Goal: Communication & Community: Participate in discussion

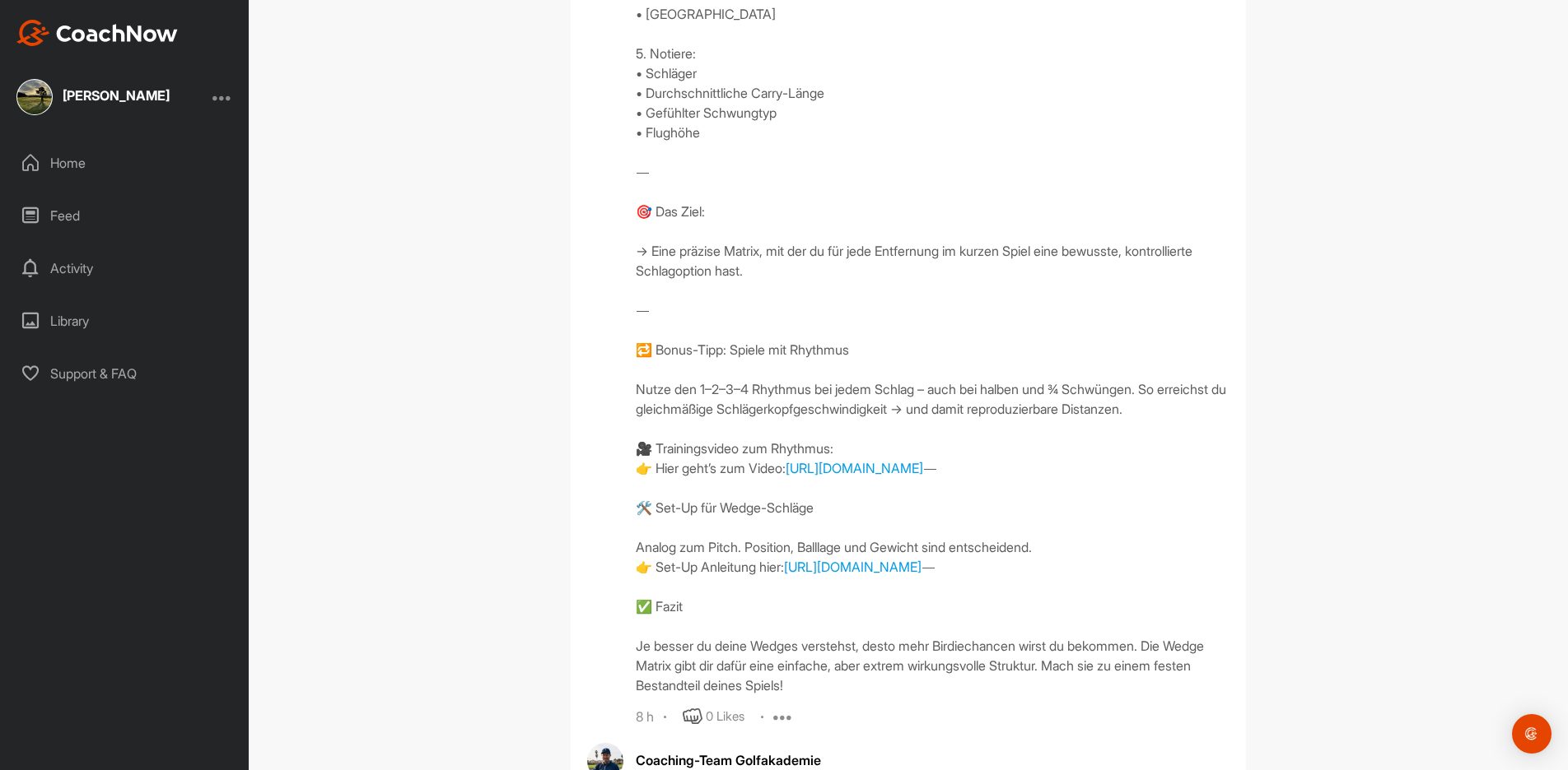
scroll to position [4304, 0]
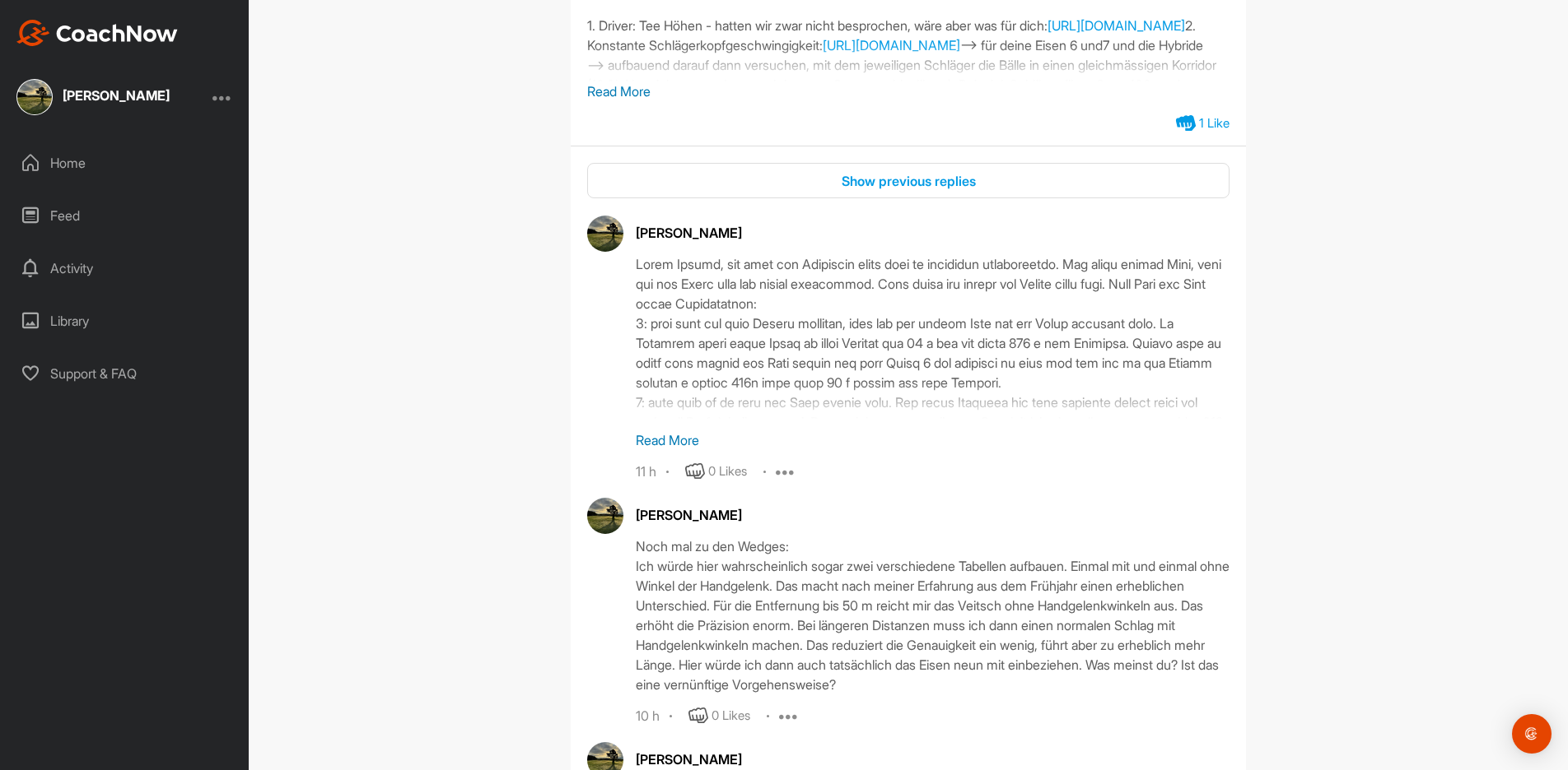
scroll to position [2781, 0]
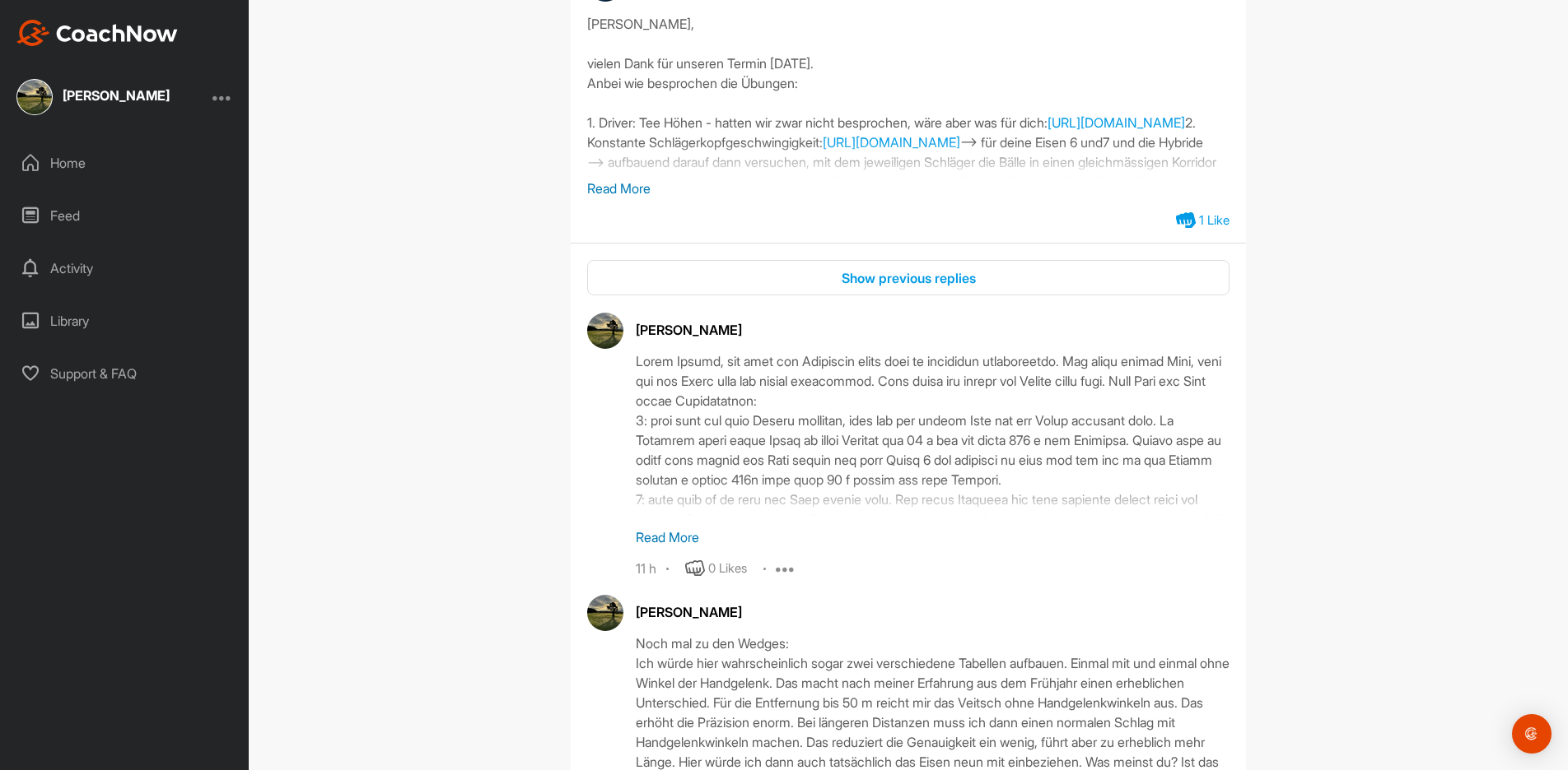
click at [659, 528] on p "Read More" at bounding box center [933, 537] width 593 height 20
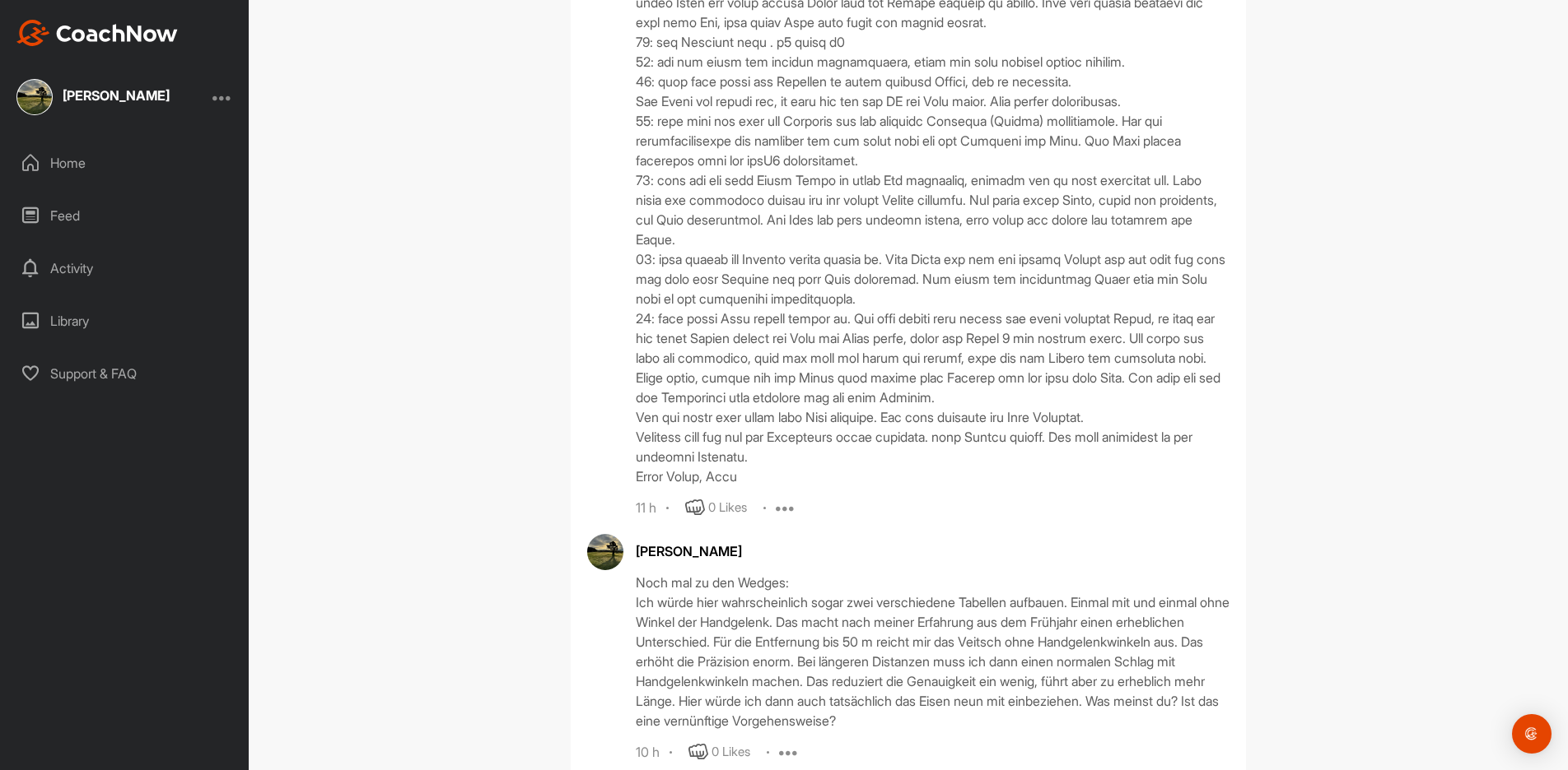
scroll to position [3867, 0]
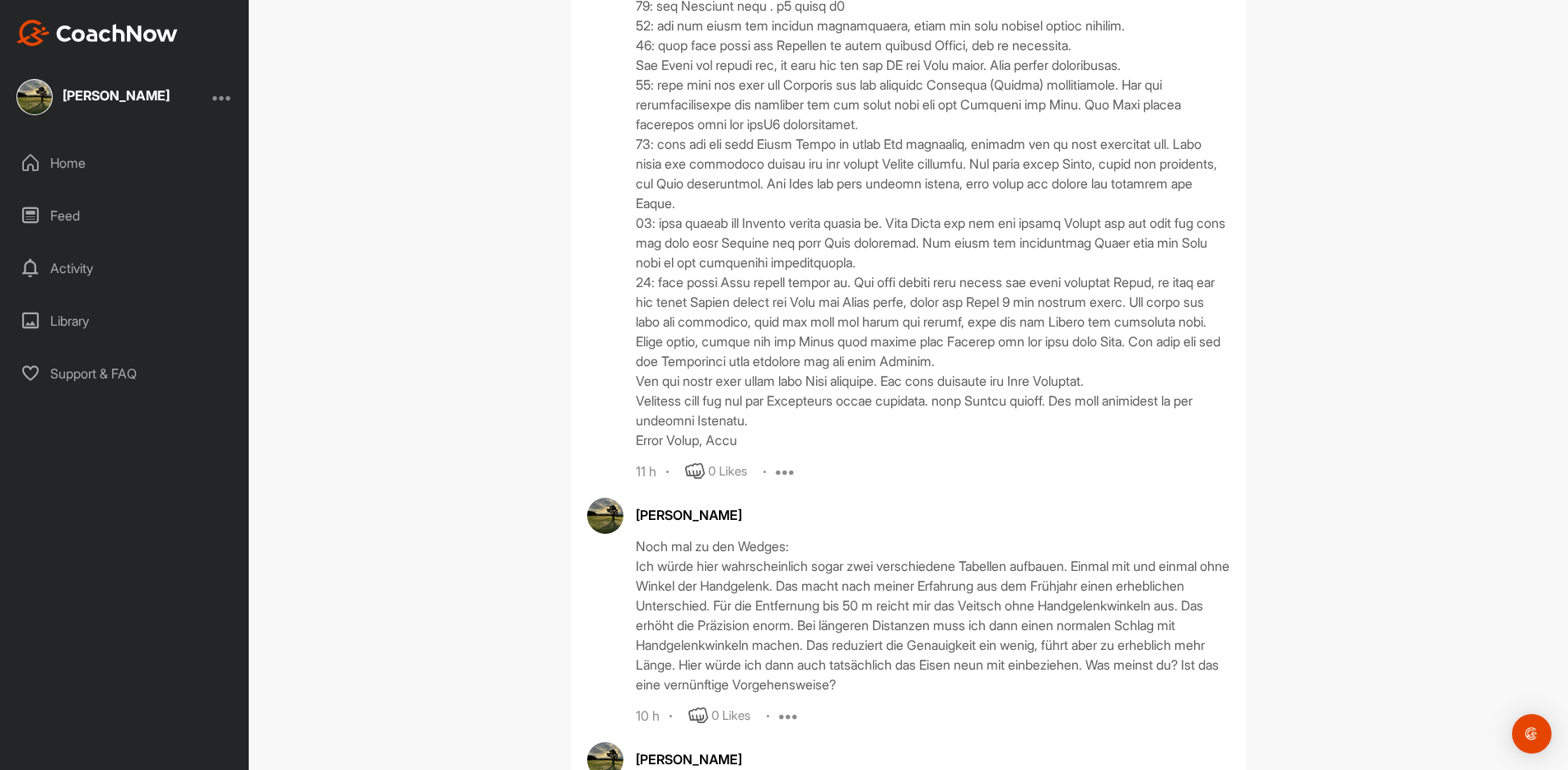
click at [782, 481] on icon at bounding box center [785, 471] width 20 height 20
click at [789, 535] on p "Edit" at bounding box center [782, 528] width 22 height 17
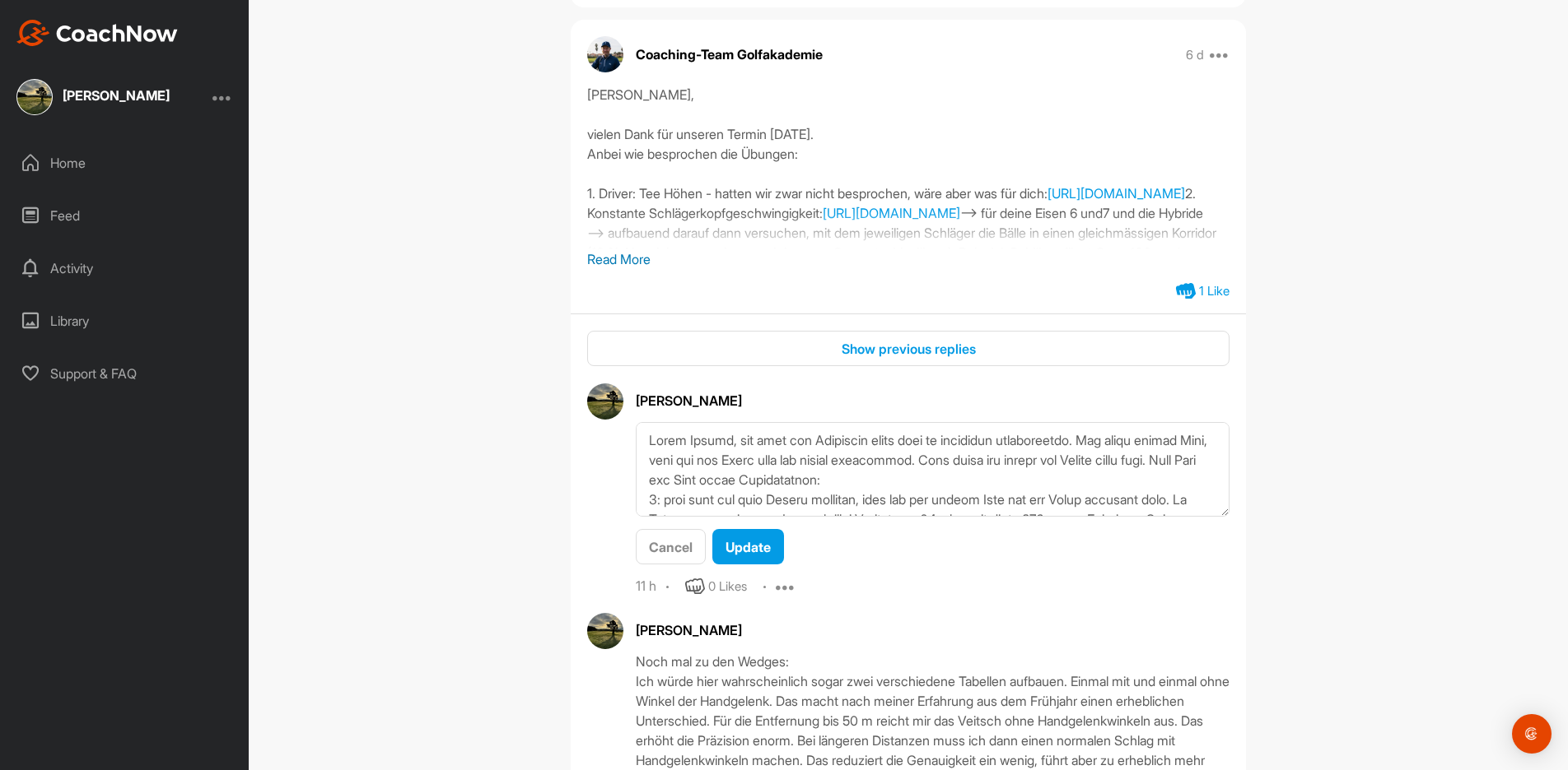
scroll to position [2681, 0]
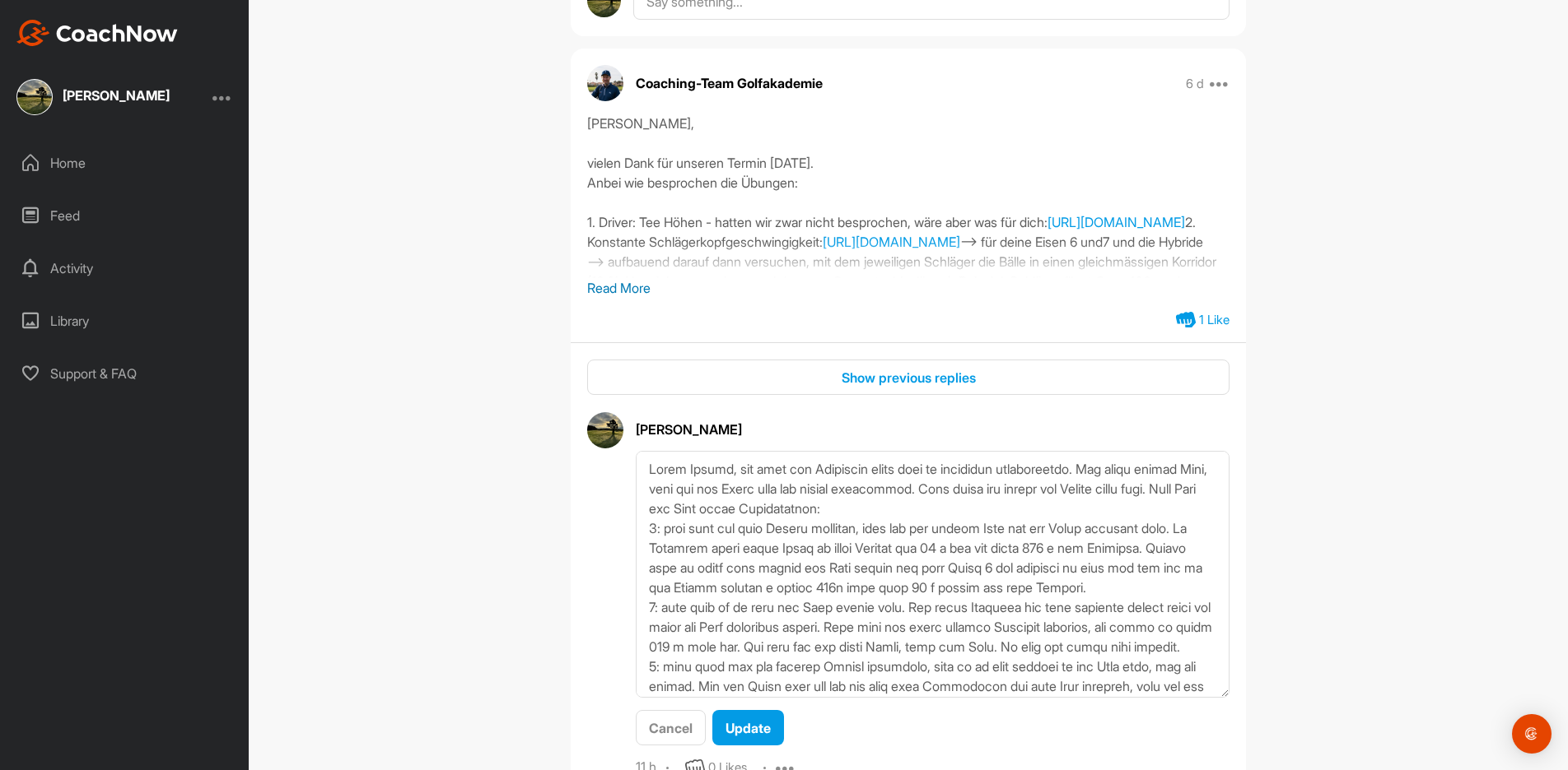
click at [1280, 769] on html "[PERSON_NAME] Home Feed Activity Library Support & FAQ + Create New Space New G…" at bounding box center [784, 385] width 1568 height 770
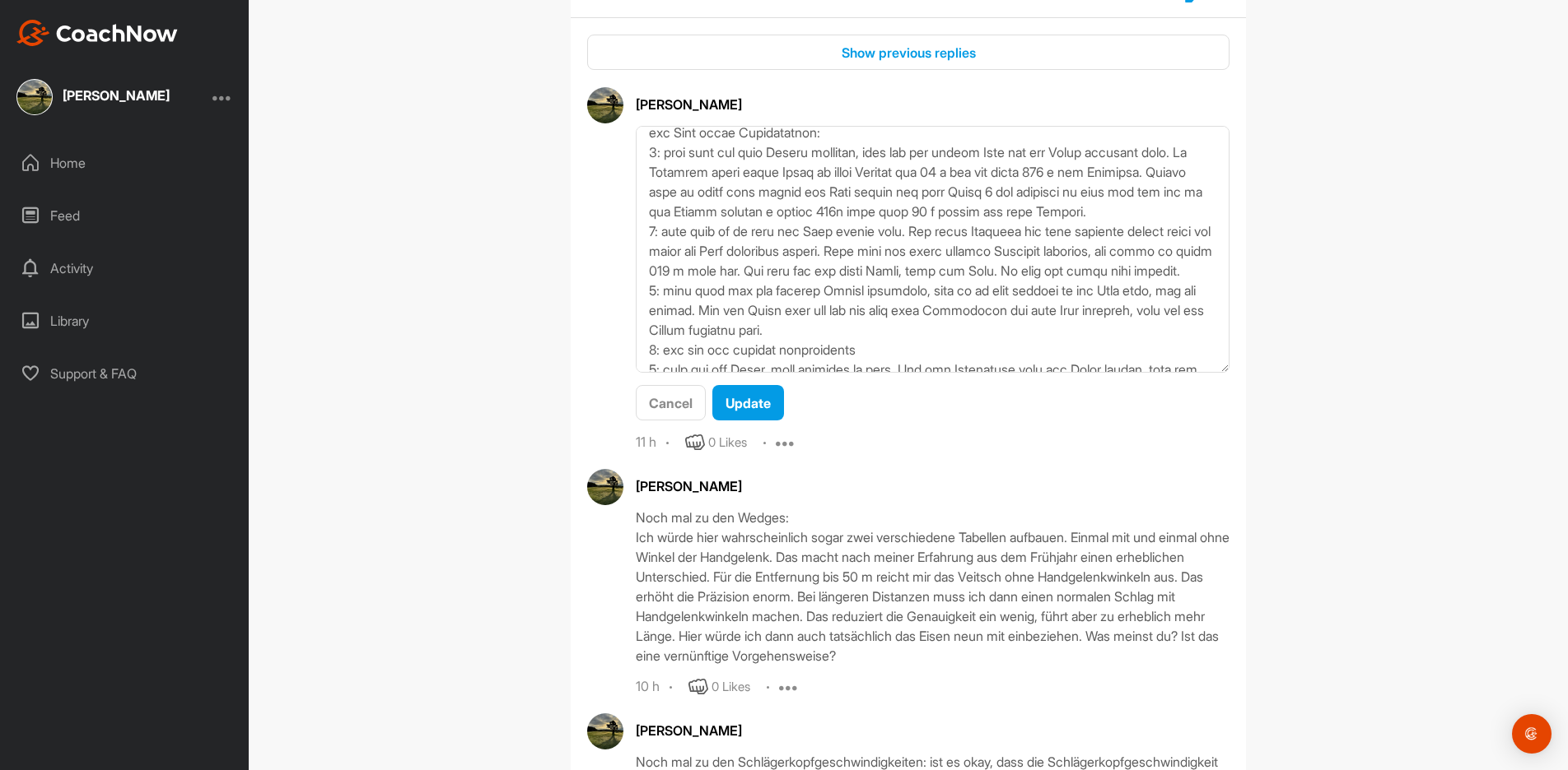
scroll to position [54, 0]
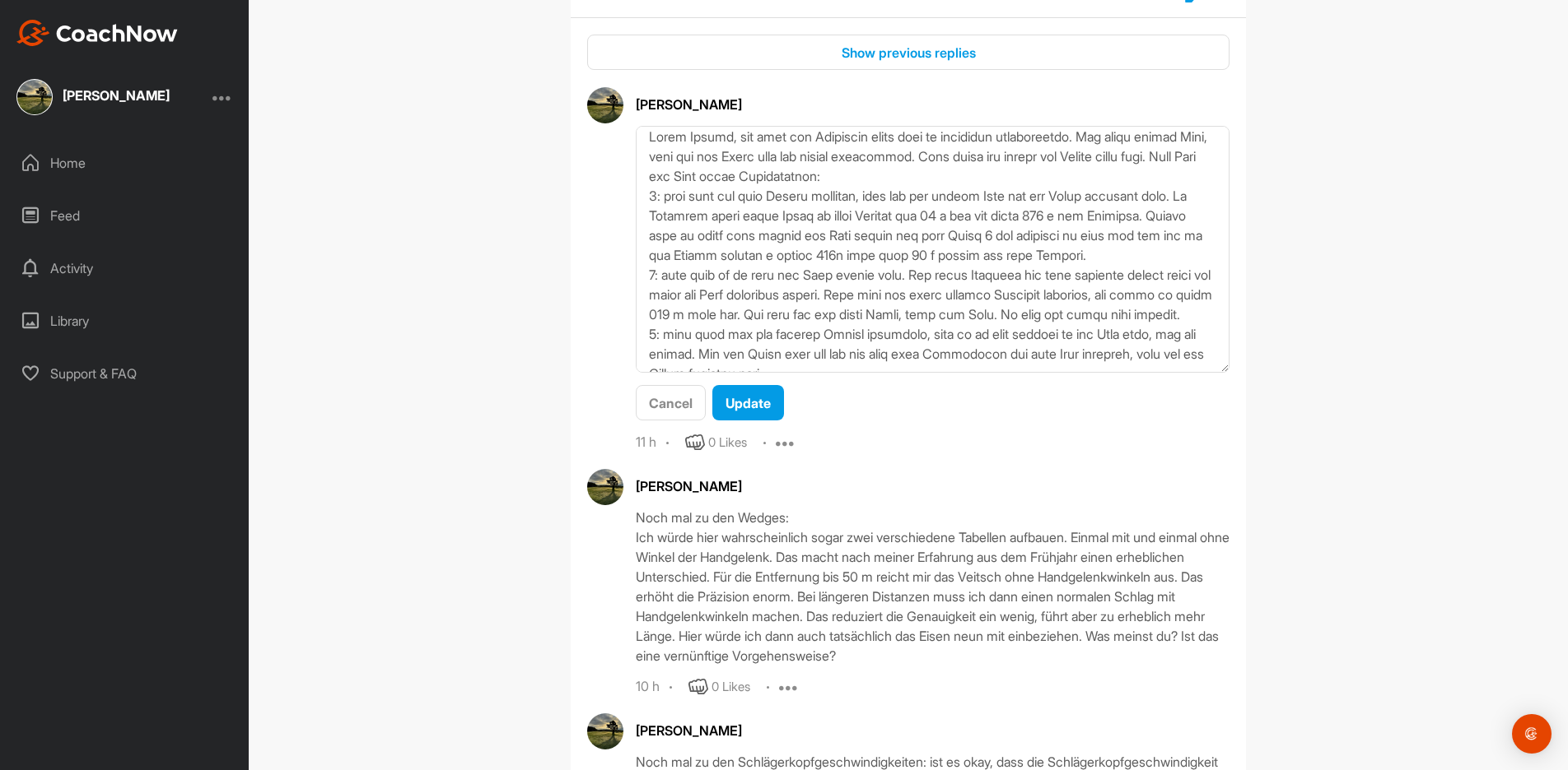
scroll to position [7, 0]
click at [1018, 177] on textarea at bounding box center [933, 249] width 593 height 247
click at [1044, 317] on textarea at bounding box center [933, 249] width 593 height 247
paste textarea "sonnenbedingt"
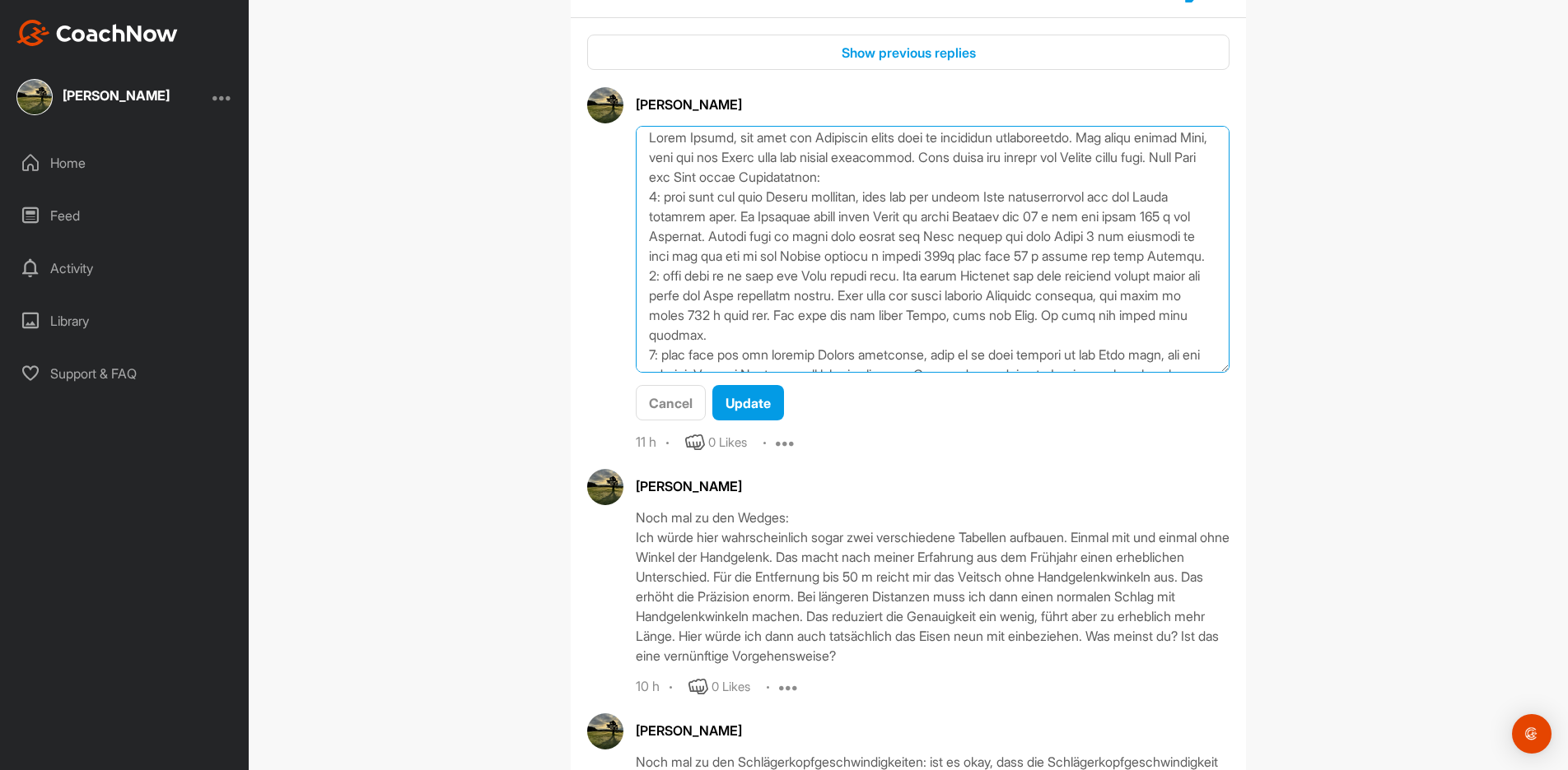
click at [957, 235] on textarea at bounding box center [933, 249] width 593 height 247
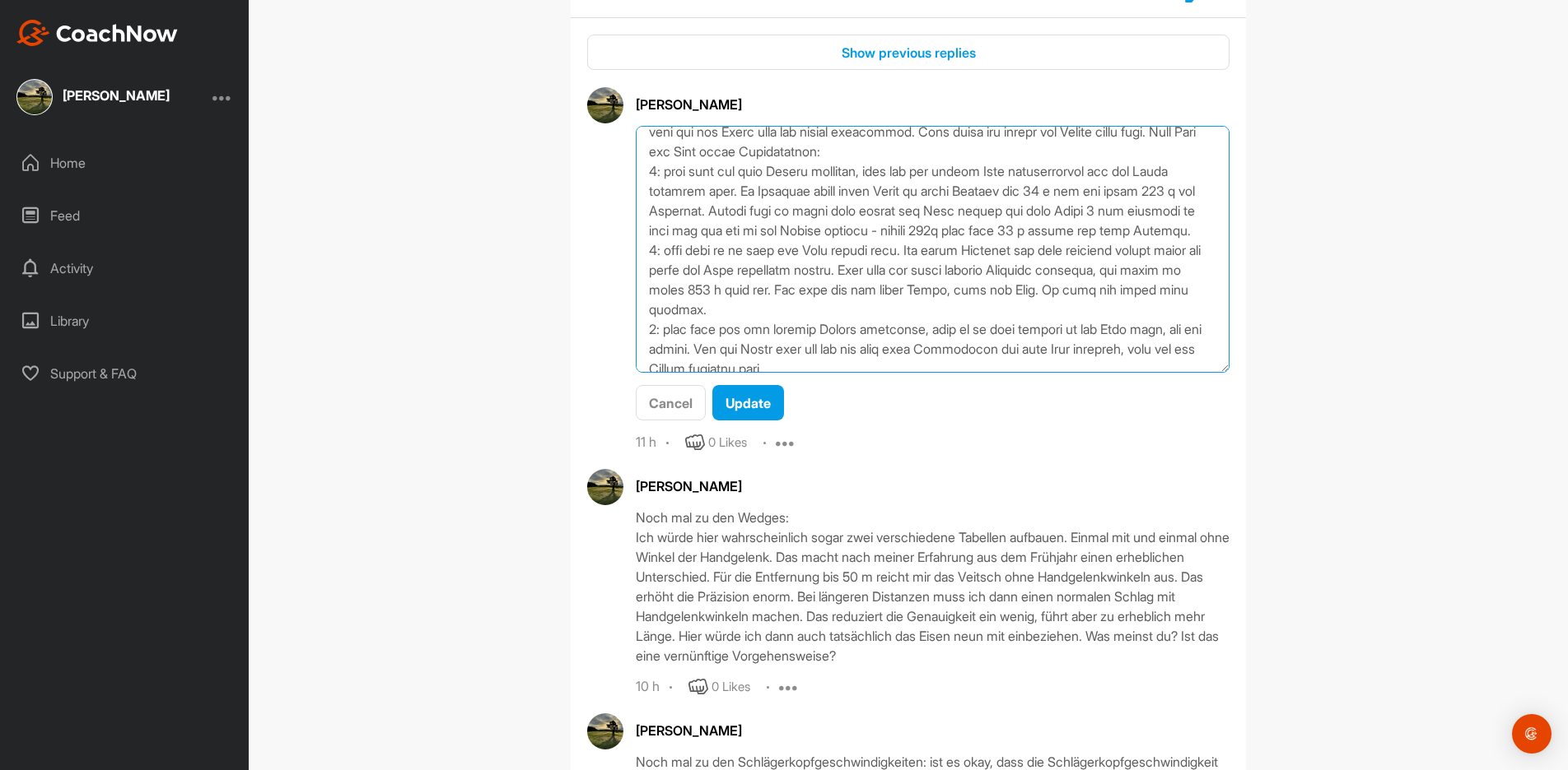
scroll to position [34, 0]
click at [1211, 272] on textarea at bounding box center [933, 249] width 593 height 247
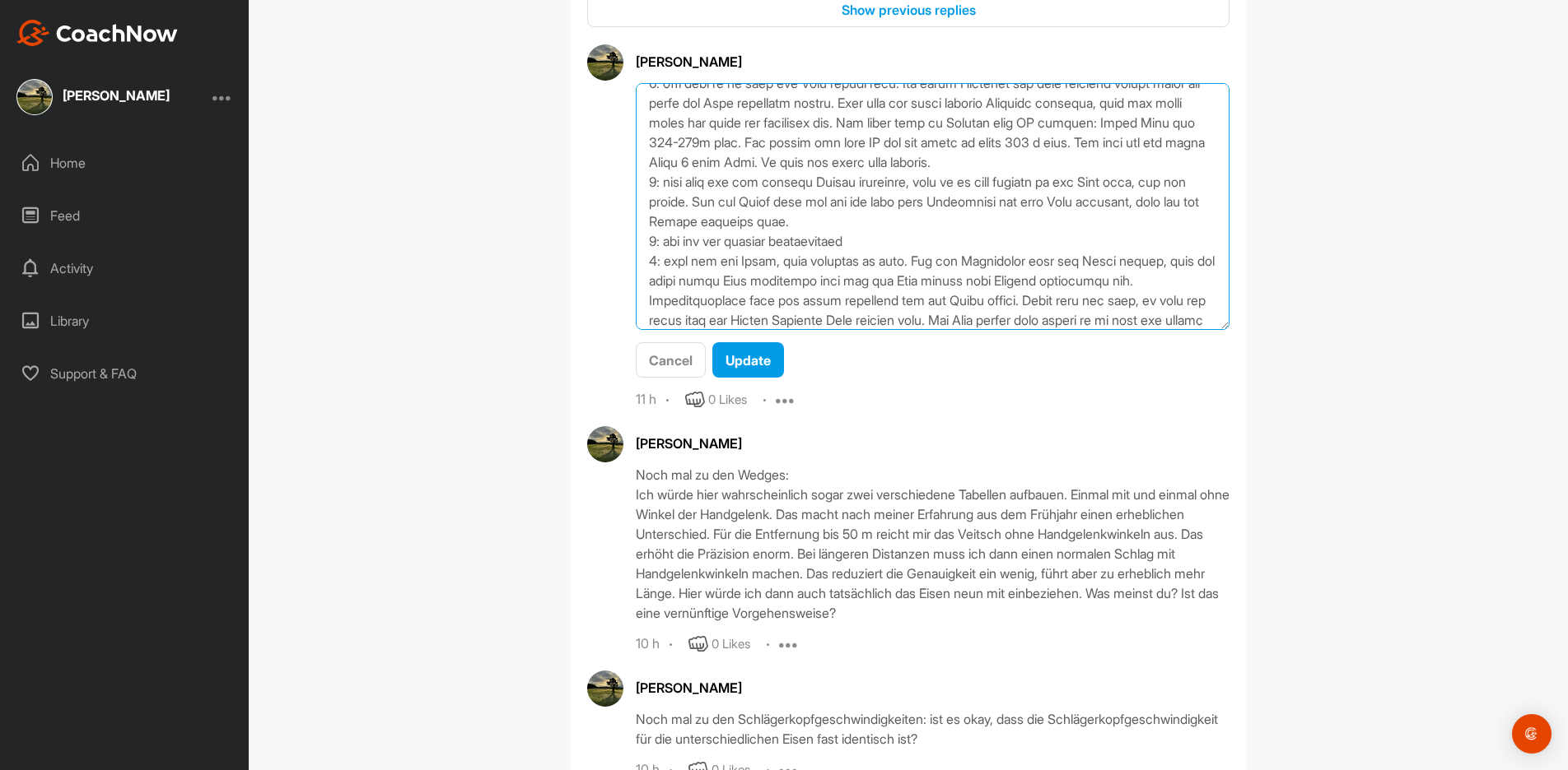
scroll to position [157, 0]
click at [1127, 202] on textarea at bounding box center [933, 206] width 593 height 247
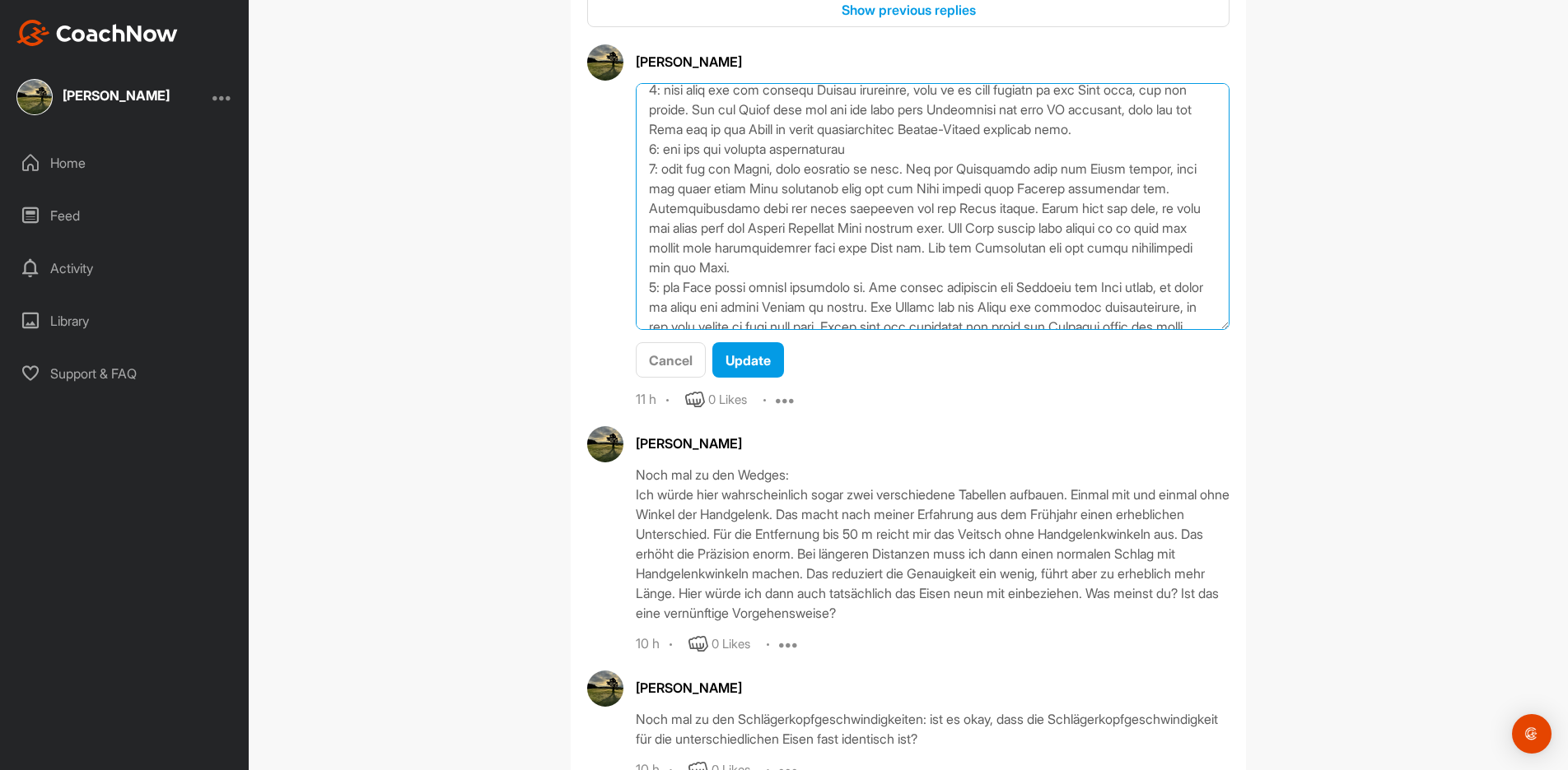
scroll to position [257, 0]
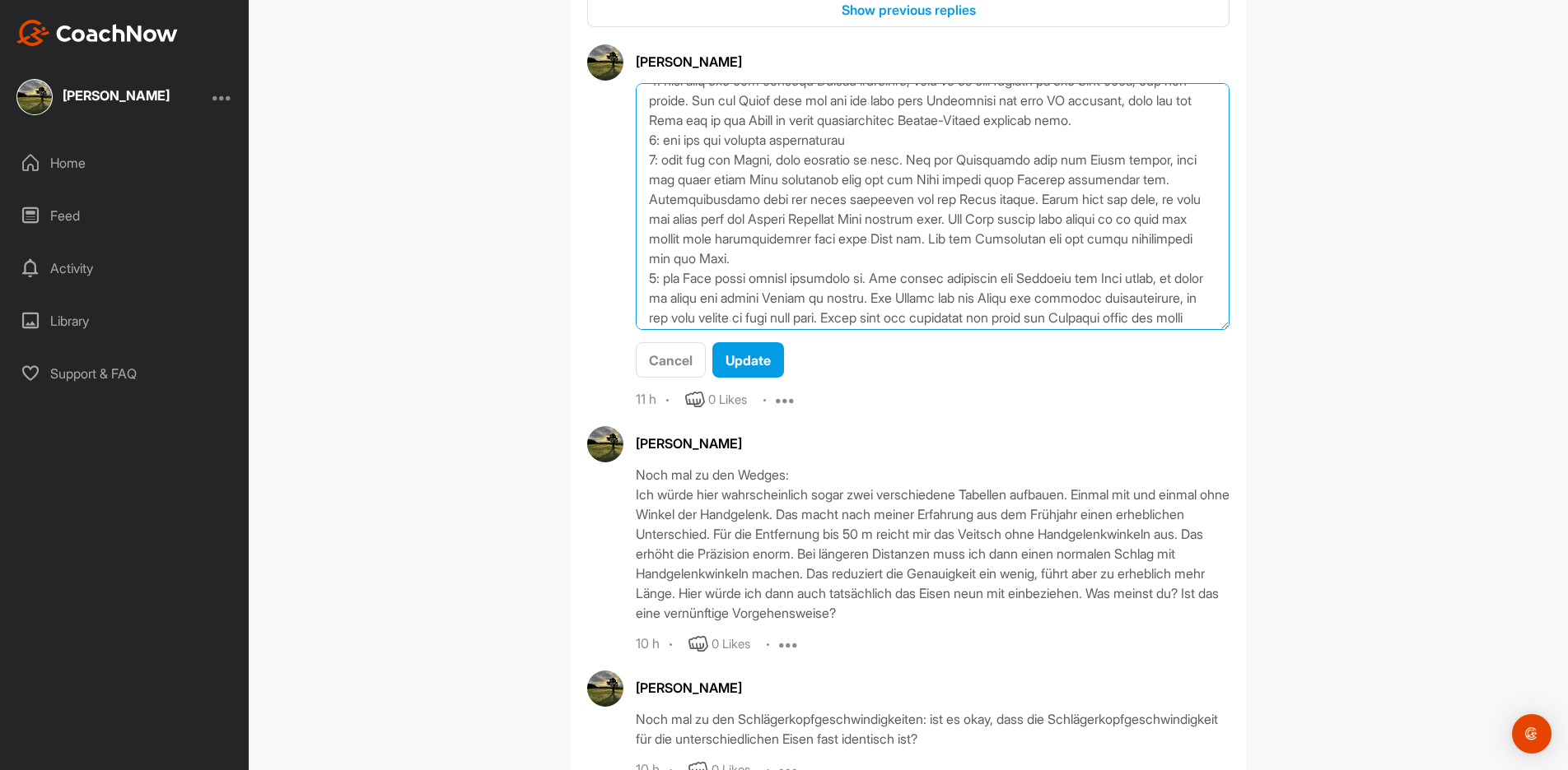
click at [864, 205] on textarea at bounding box center [933, 206] width 593 height 247
click at [724, 240] on textarea at bounding box center [933, 206] width 593 height 247
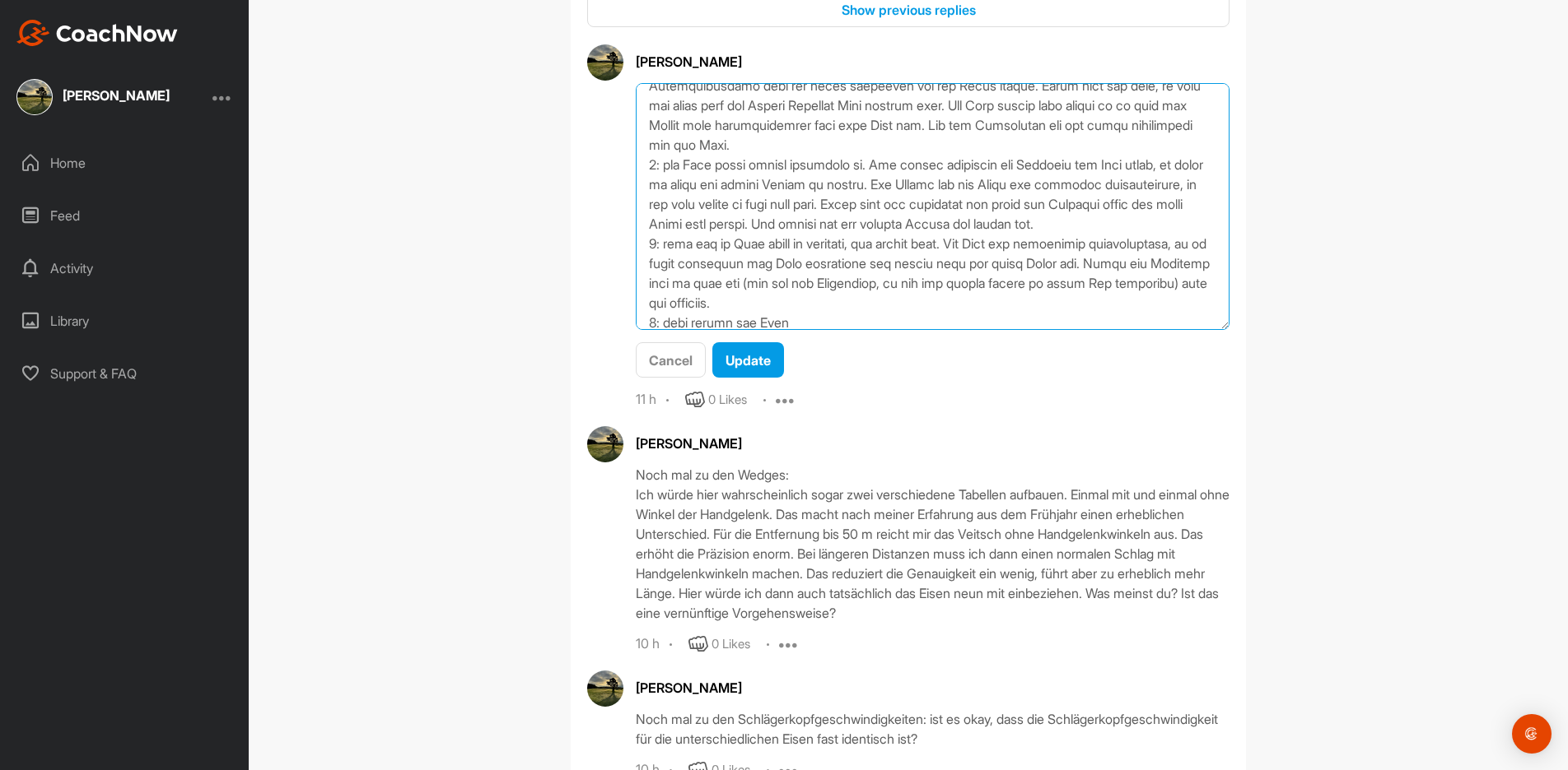
scroll to position [379, 0]
click at [1065, 155] on textarea at bounding box center [933, 206] width 593 height 247
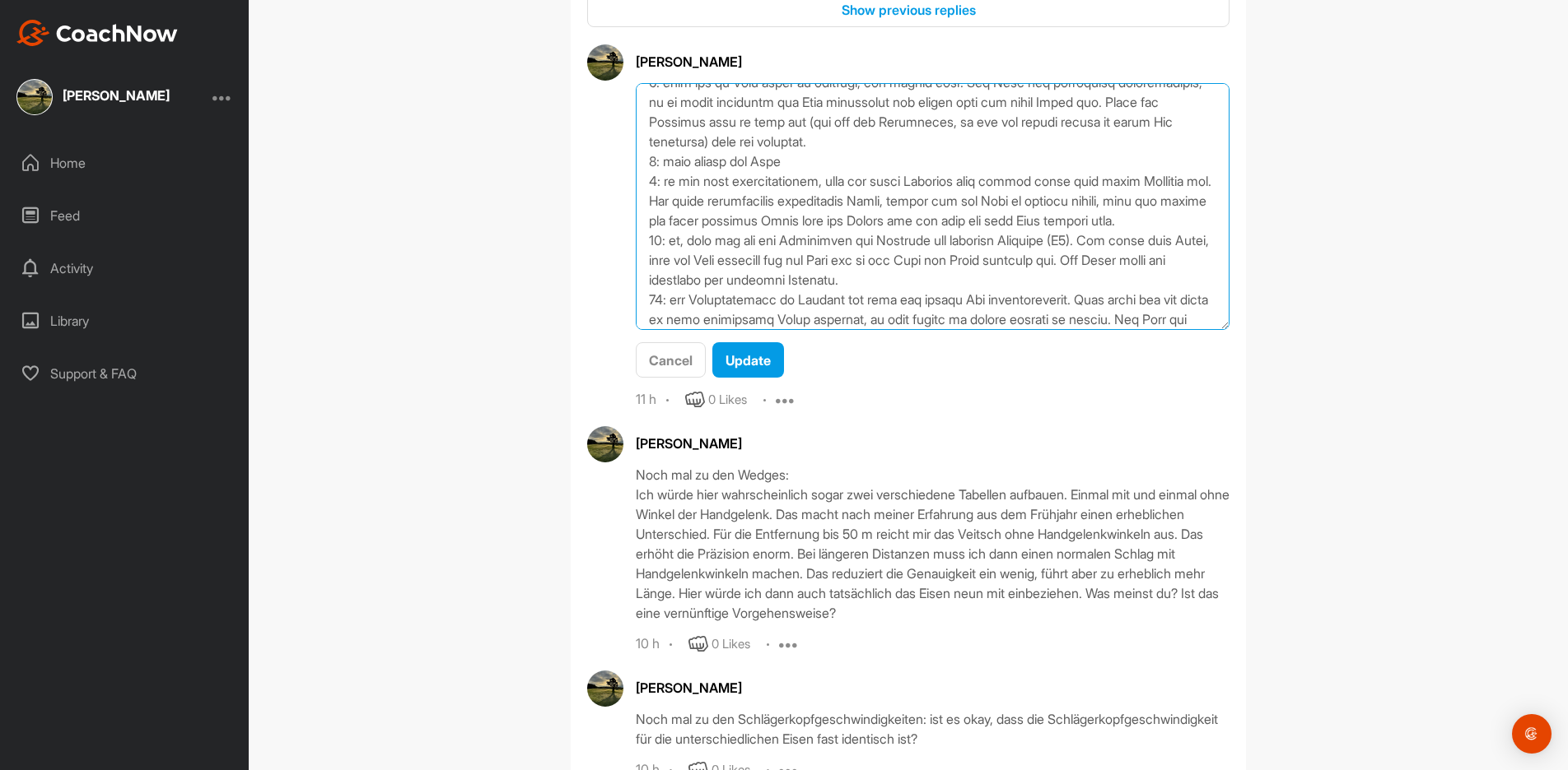
scroll to position [555, 0]
click at [680, 171] on textarea at bounding box center [933, 206] width 593 height 247
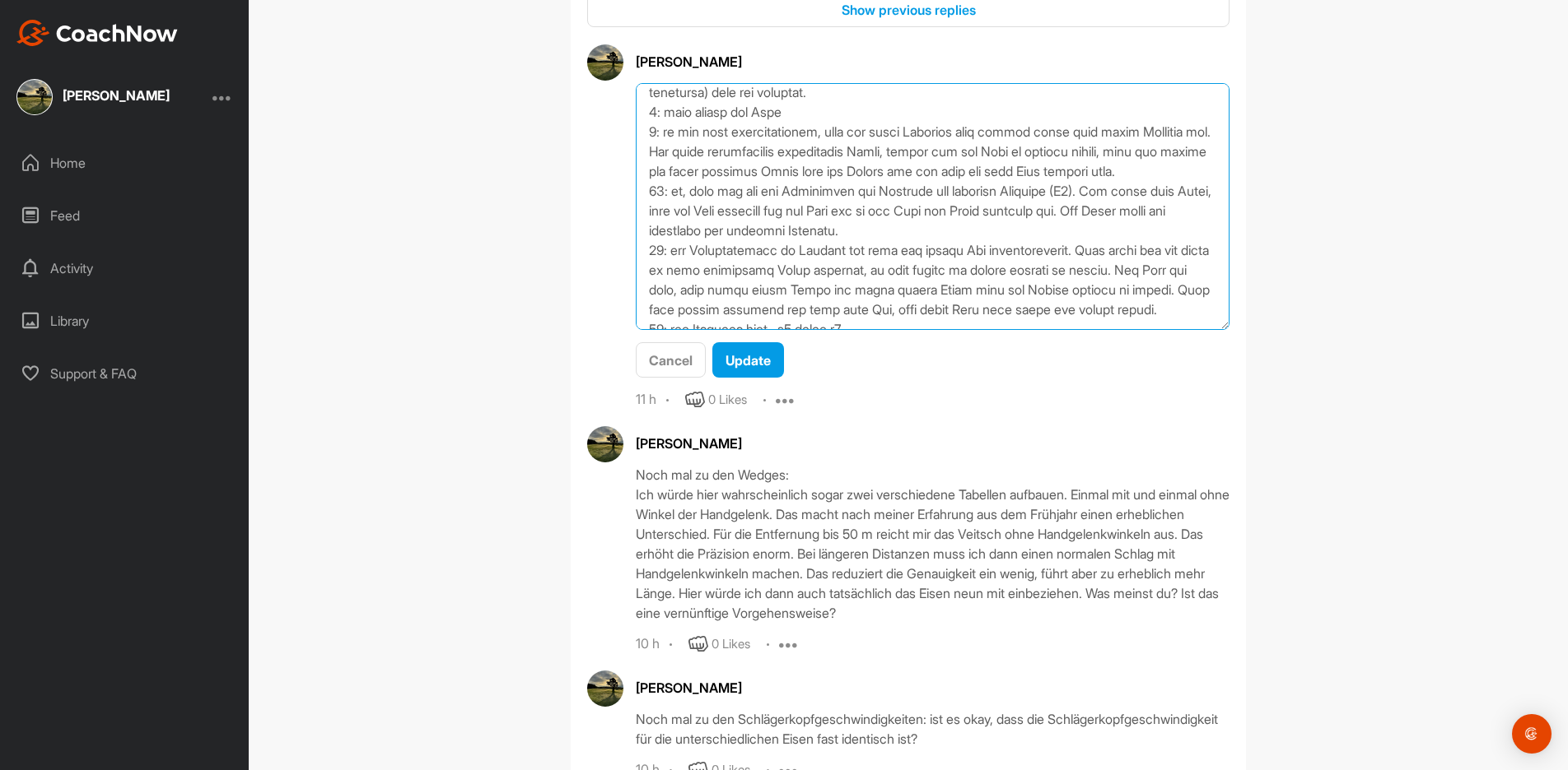
scroll to position [603, 0]
click at [674, 210] on textarea at bounding box center [933, 206] width 593 height 247
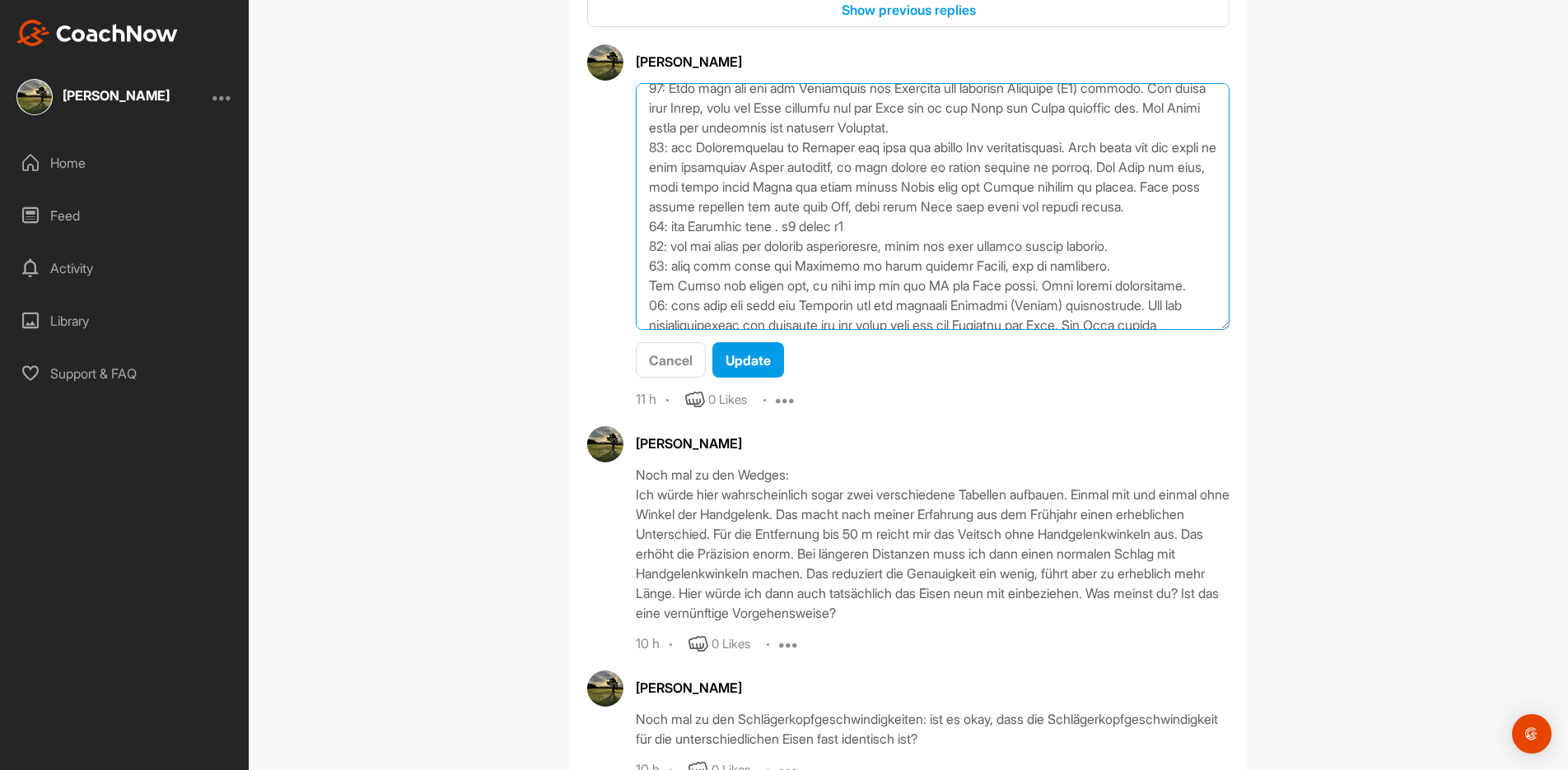
scroll to position [704, 0]
click at [1074, 164] on textarea at bounding box center [933, 206] width 593 height 247
click at [1089, 228] on textarea at bounding box center [933, 206] width 593 height 247
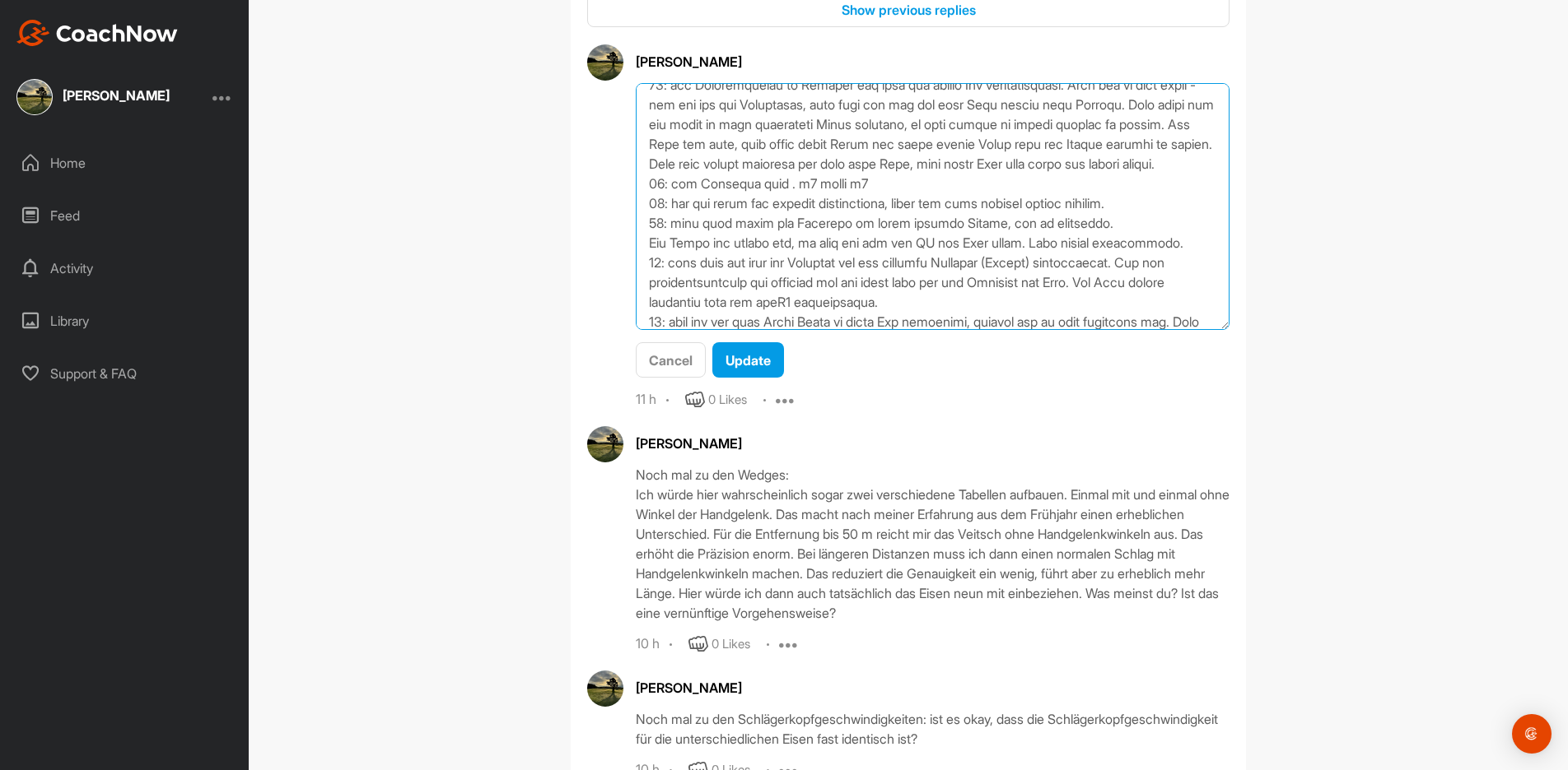
scroll to position [768, 0]
click at [794, 224] on textarea at bounding box center [933, 206] width 593 height 247
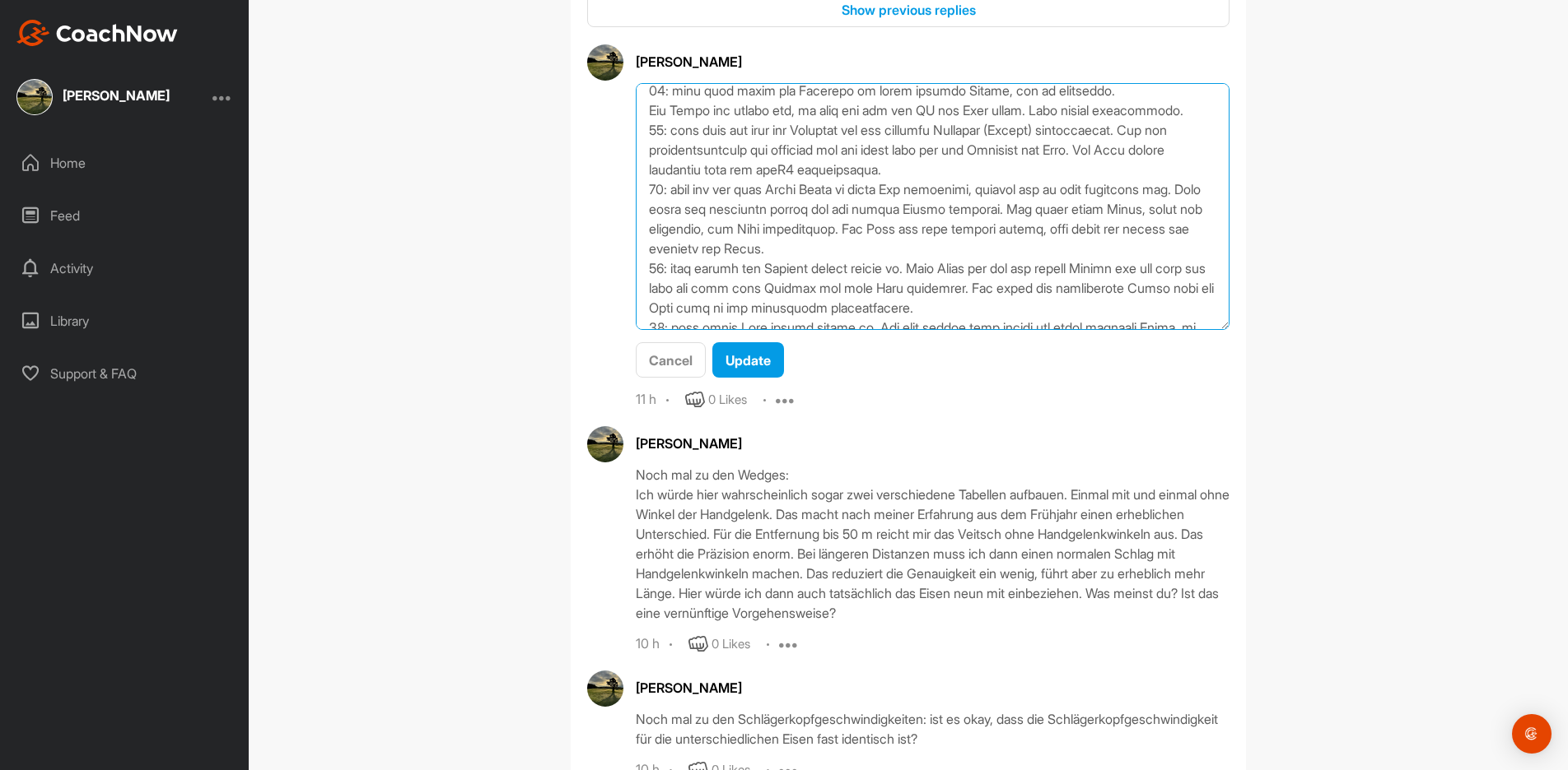
scroll to position [902, 0]
click at [1060, 182] on textarea at bounding box center [933, 206] width 593 height 247
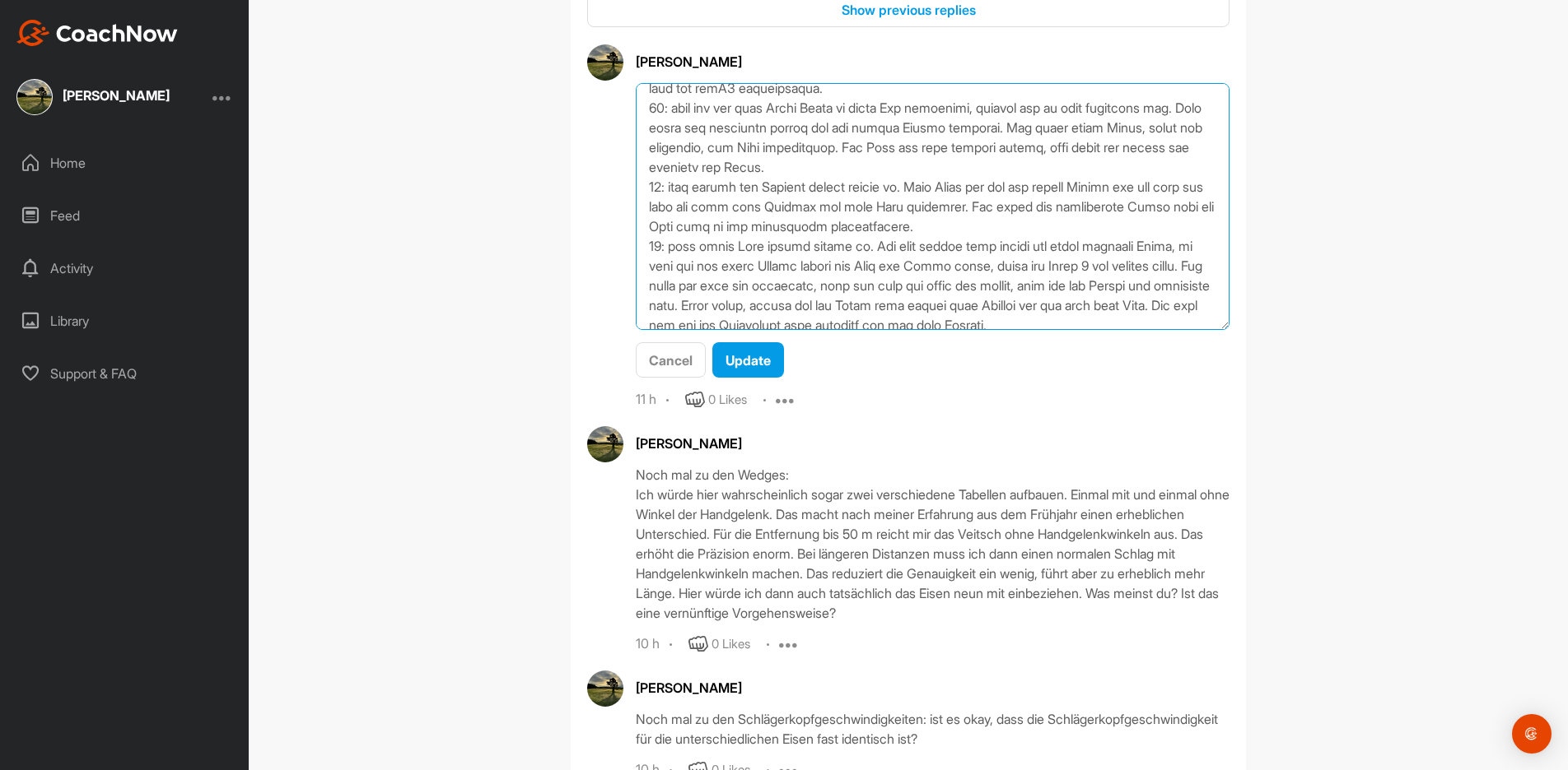
scroll to position [982, 0]
click at [772, 127] on textarea at bounding box center [933, 206] width 593 height 247
click at [827, 147] on textarea at bounding box center [933, 206] width 593 height 247
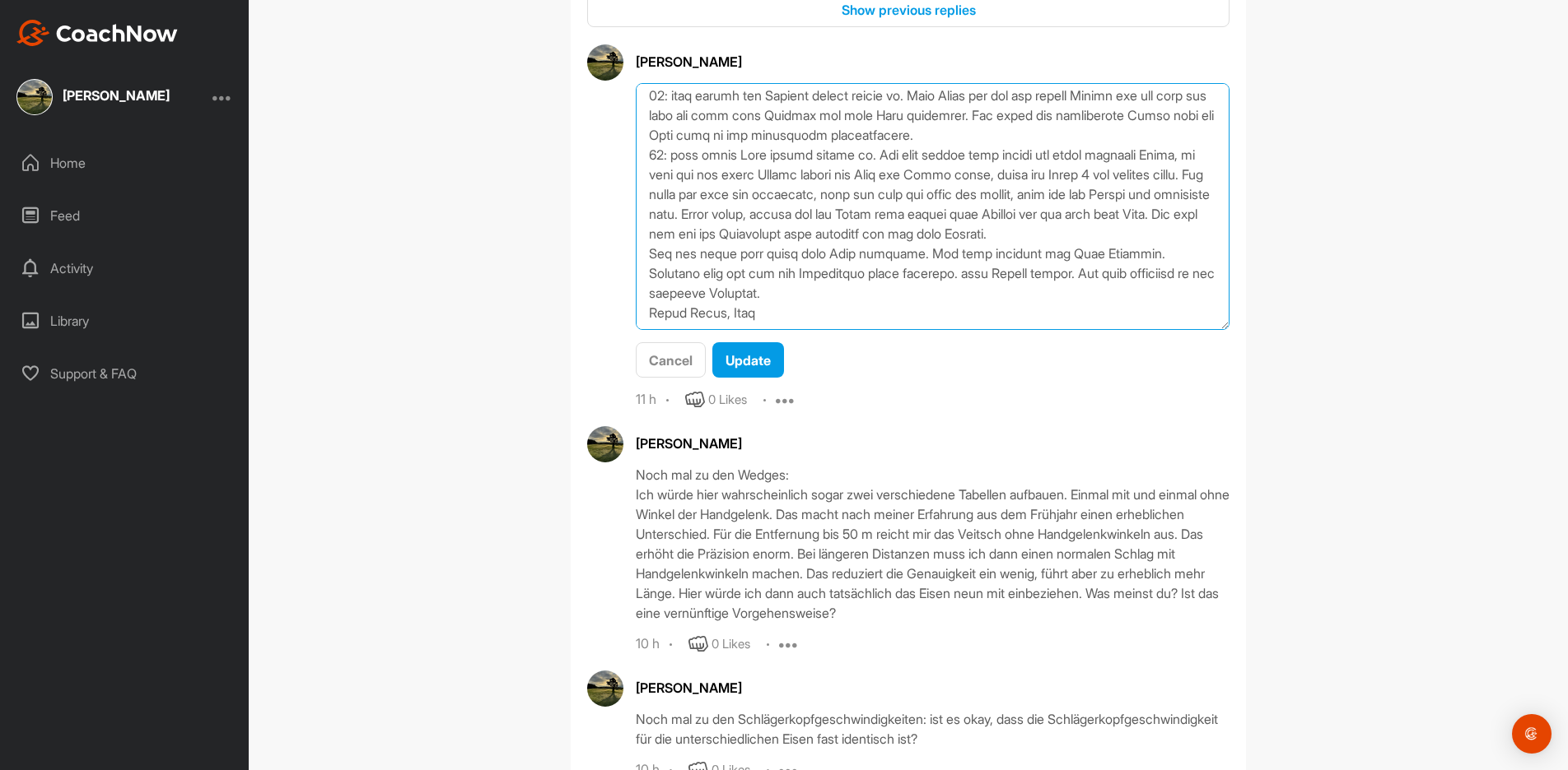
scroll to position [1085, 0]
click at [914, 184] on textarea at bounding box center [933, 206] width 593 height 247
click at [969, 252] on textarea at bounding box center [933, 206] width 593 height 247
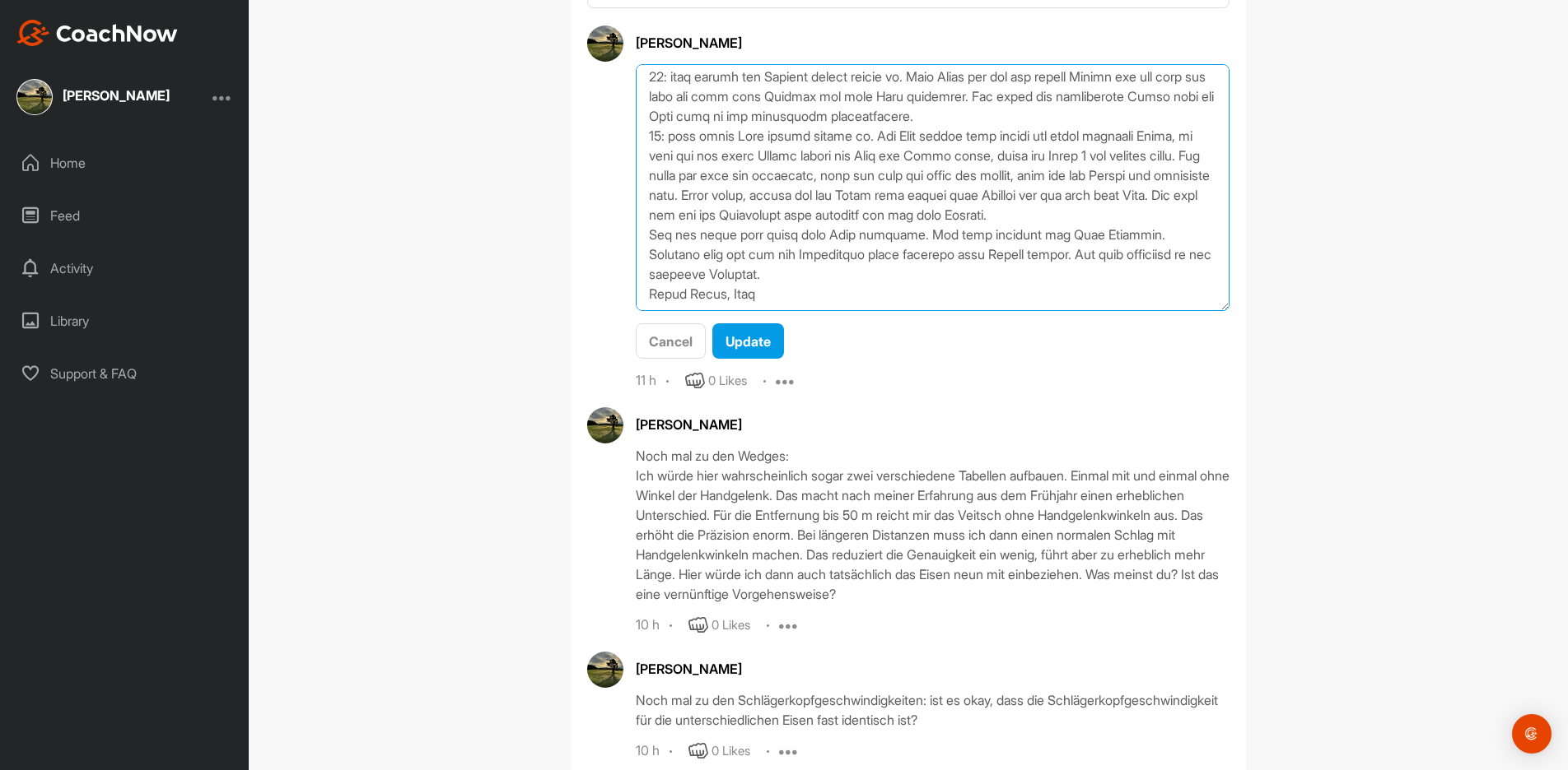
scroll to position [3073, 0]
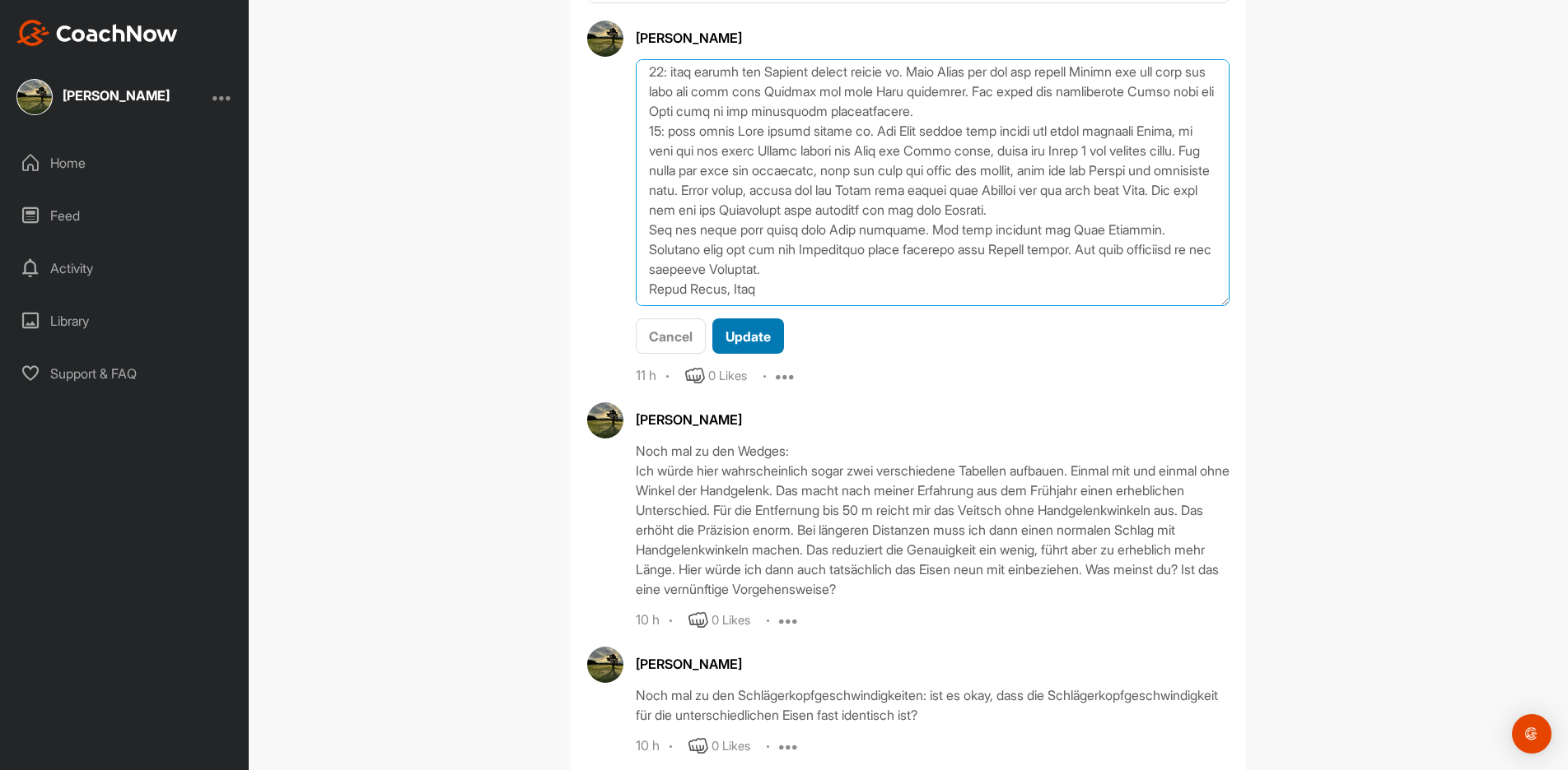
type textarea "Lorem Ipsumd, sit amet con Adipiscin elits doei te incididun utlaboreetdo. Mag …"
click at [759, 329] on span "Update" at bounding box center [748, 337] width 45 height 17
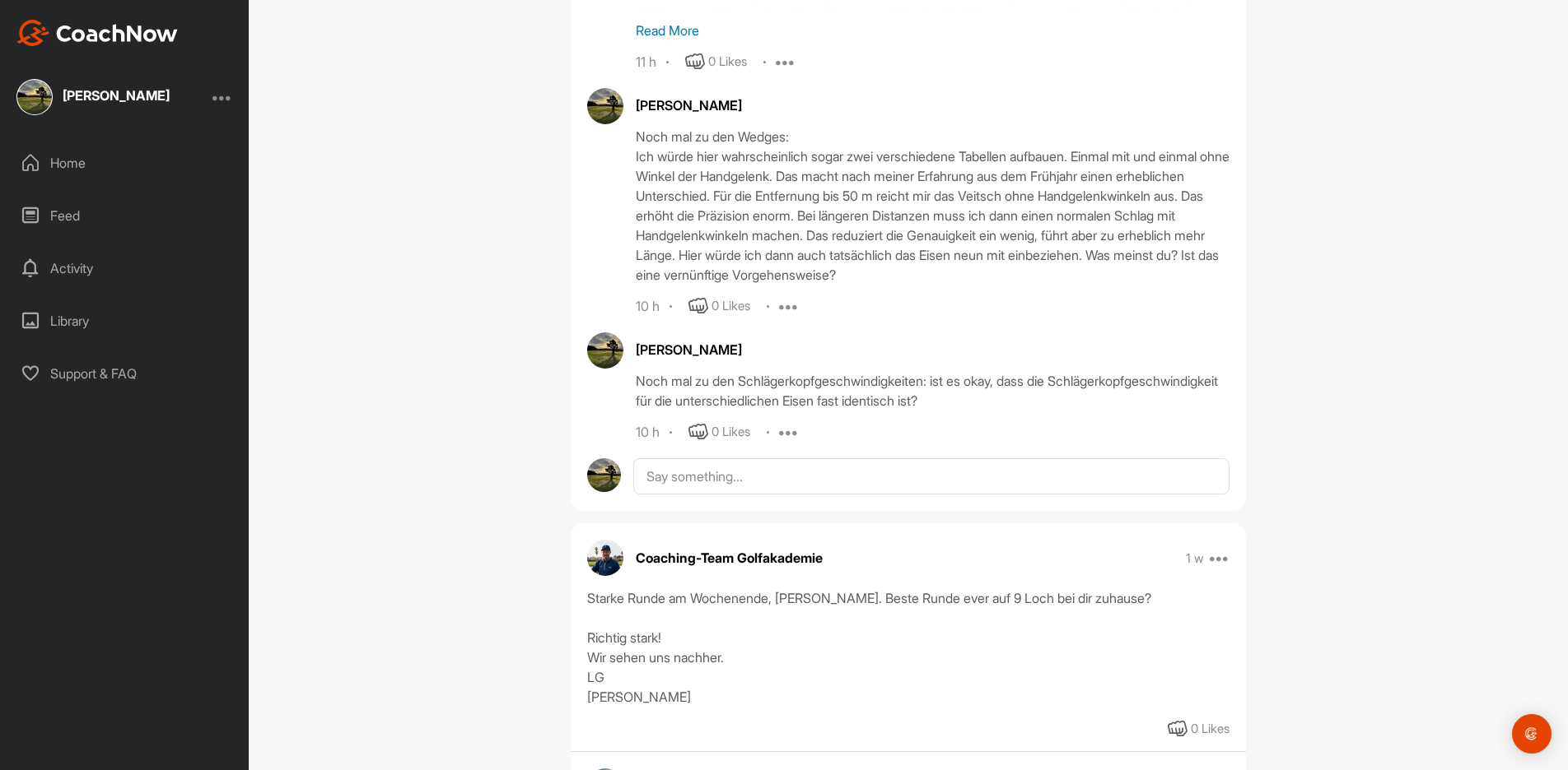
scroll to position [3297, 0]
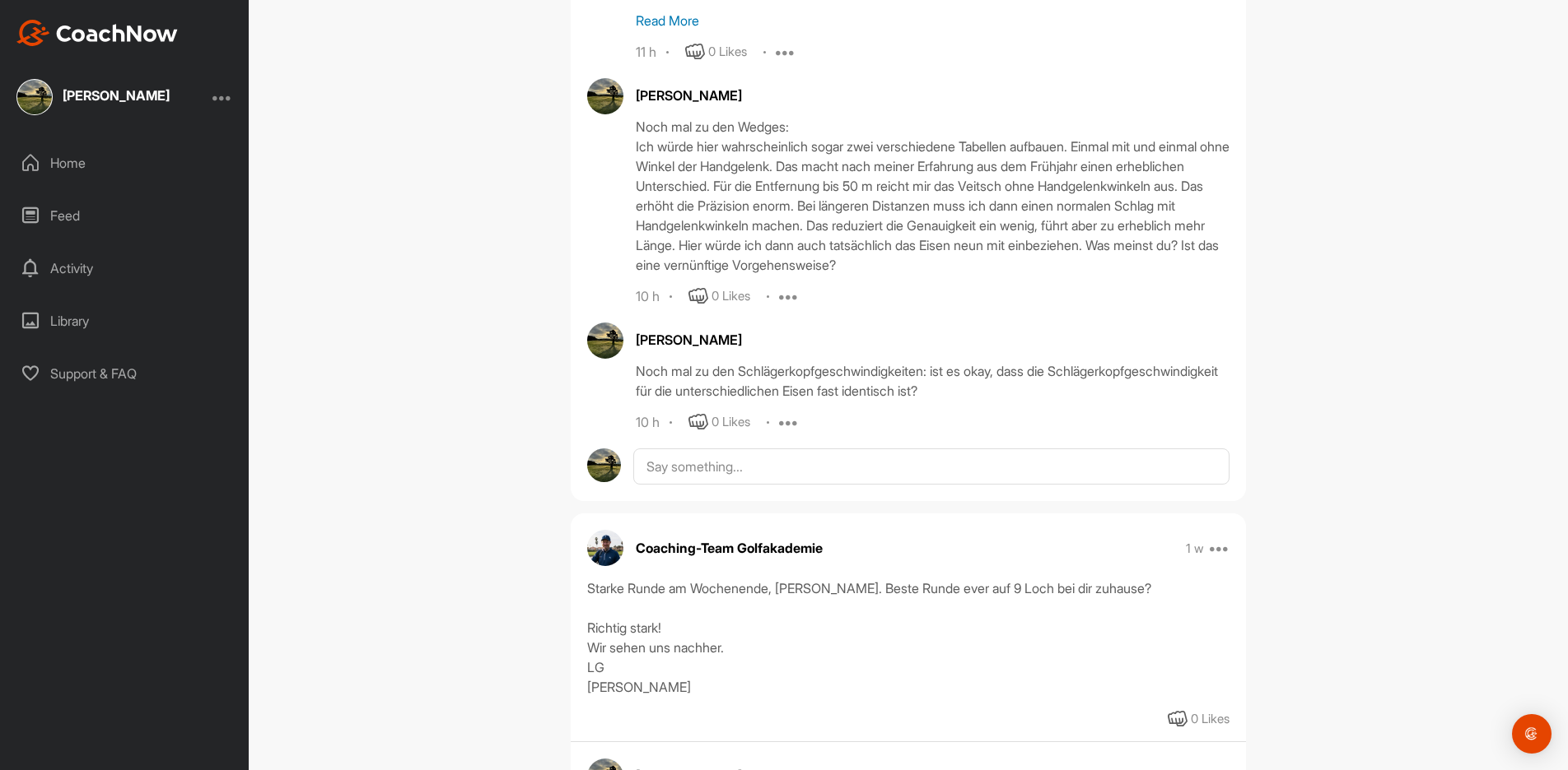
click at [740, 143] on div "Noch mal zu den Wedges: Ich würde hier wahrscheinlich sogar zwei verschiedene T…" at bounding box center [933, 195] width 593 height 158
click at [810, 224] on div "Noch mal zu den Wedges: Ich würde hier wahrscheinlich sogar zwei verschiedene T…" at bounding box center [933, 195] width 593 height 158
click at [787, 286] on icon at bounding box center [789, 296] width 20 height 20
click at [797, 344] on p "Edit" at bounding box center [785, 352] width 22 height 17
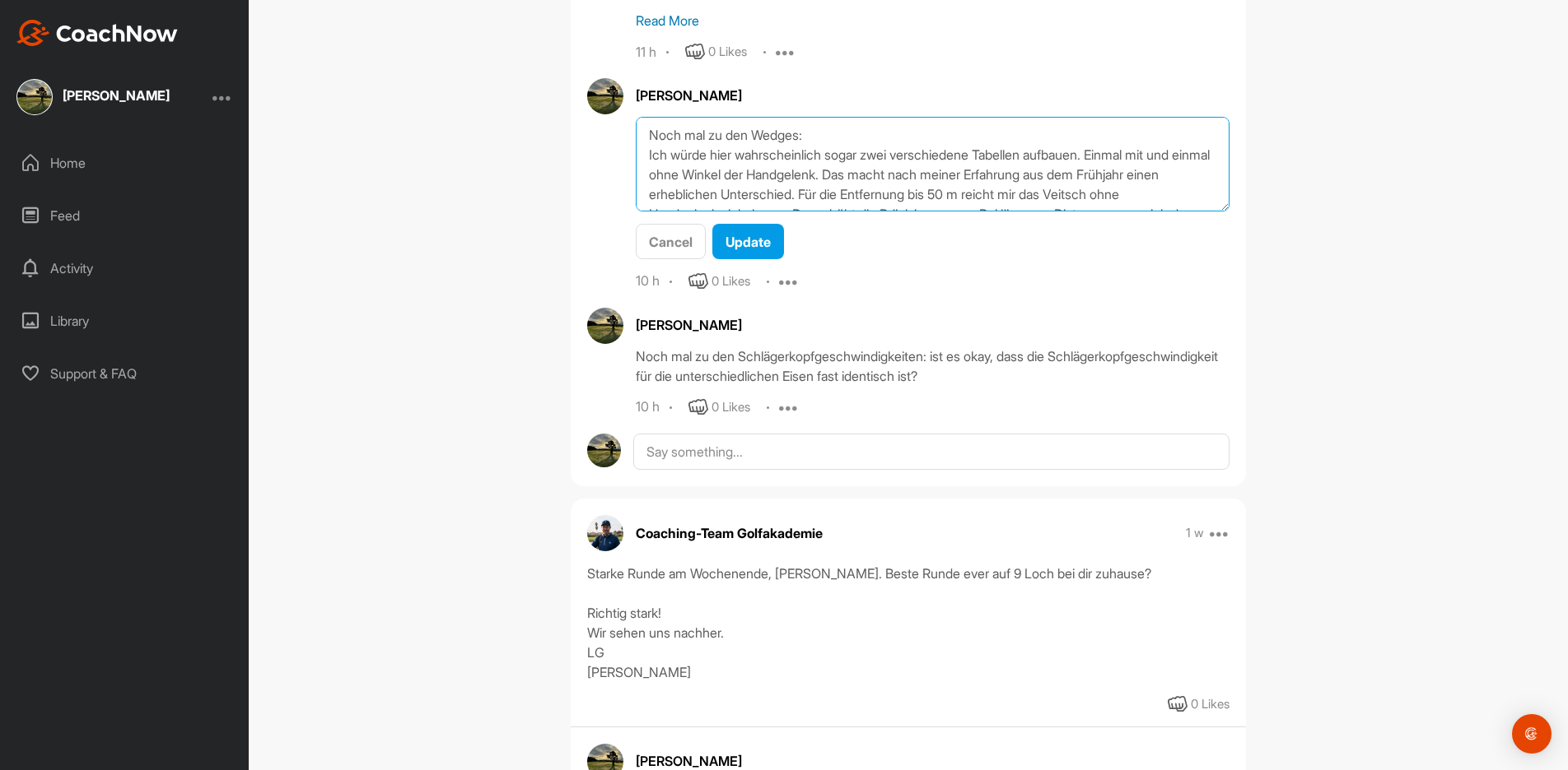
click at [768, 155] on textarea "Noch mal zu den Wedges: Ich würde hier wahrscheinlich sogar zwei verschiedene T…" at bounding box center [933, 164] width 593 height 95
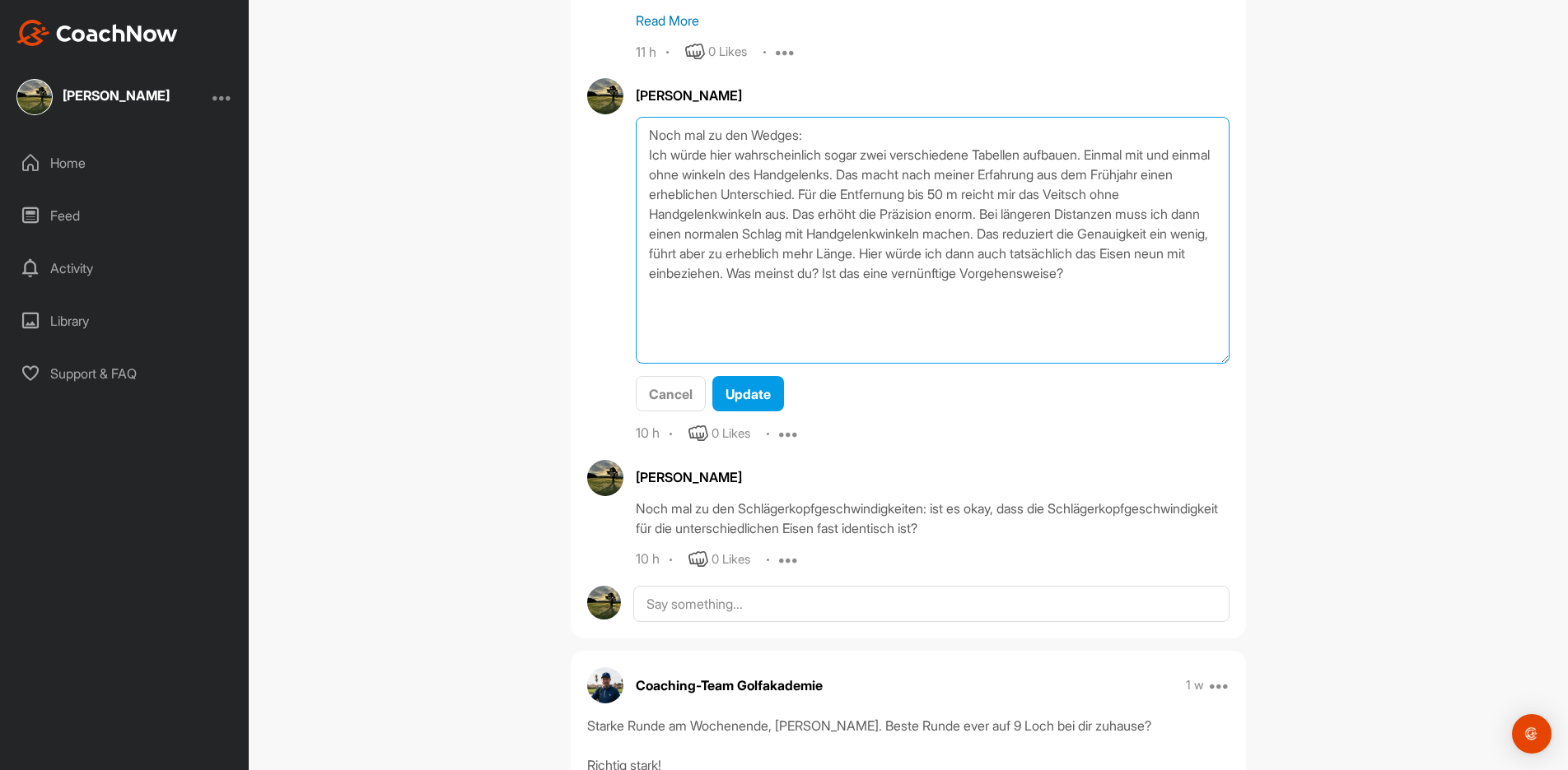
click at [1242, 366] on div "Show previous replies [PERSON_NAME] Read More 11 h 0 Likes Edit Delete [PERSON_…" at bounding box center [908, 156] width 675 height 826
click at [1125, 173] on textarea "Noch mal zu den Wedges: Ich würde hier wahrscheinlich sogar zwei verschiedene T…" at bounding box center [933, 240] width 593 height 247
click at [1139, 197] on textarea "Noch mal zu den Wedges: Ich würde hier wahrscheinlich sogar zwei verschiedene T…" at bounding box center [933, 240] width 593 height 247
click at [654, 194] on textarea "Noch mal zu den Wedges: Ich würde hier wahrscheinlich sogar zwei verschiedene T…" at bounding box center [933, 240] width 593 height 247
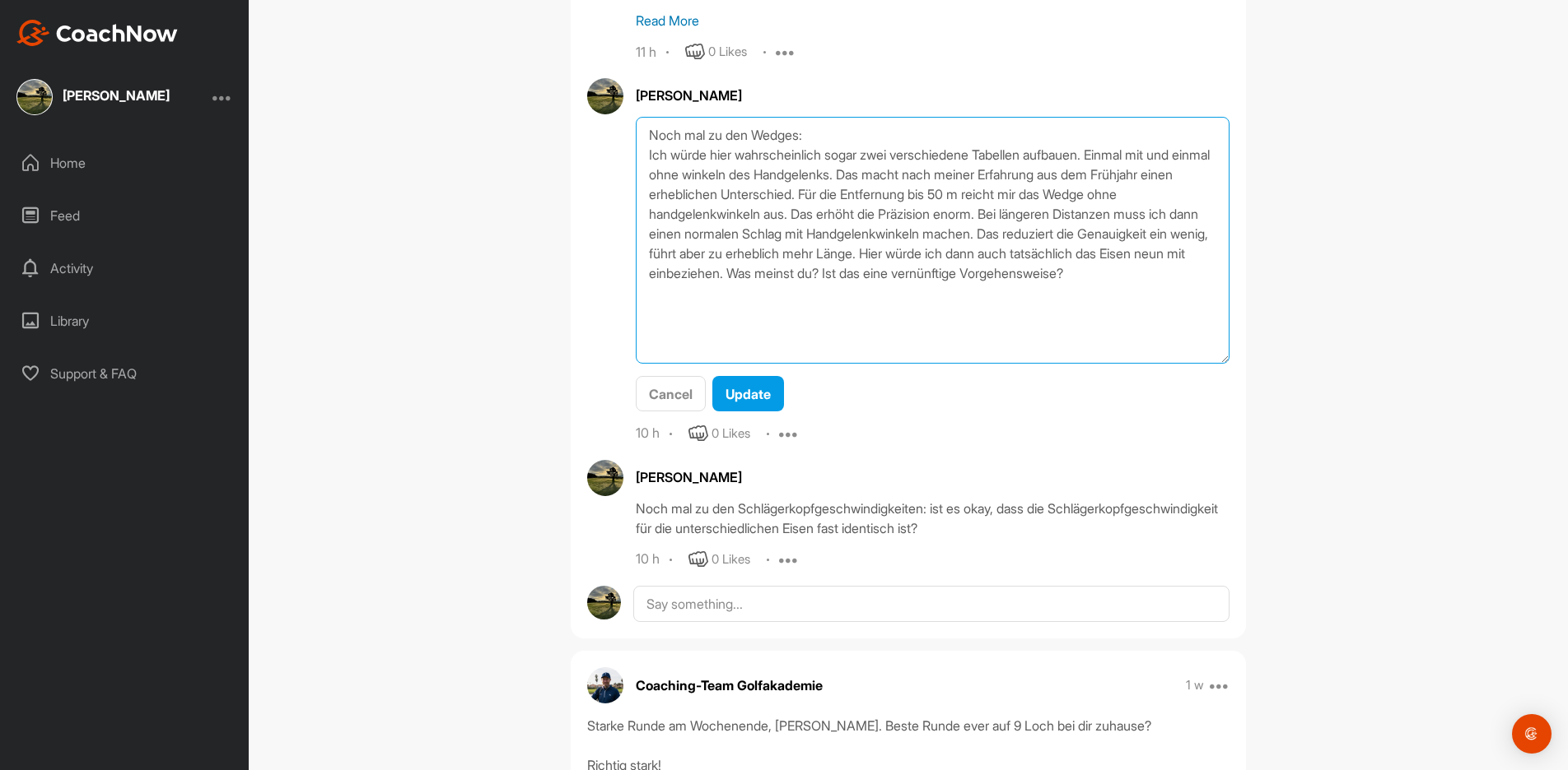
click at [1003, 190] on textarea "Noch mal zu den Wedges: Ich würde hier wahrscheinlich sogar zwei verschiedene T…" at bounding box center [933, 240] width 593 height 247
click at [1060, 213] on textarea "Noch mal zu den Wedges: Ich würde hier wahrscheinlich sogar zwei verschiedene T…" at bounding box center [933, 240] width 593 height 247
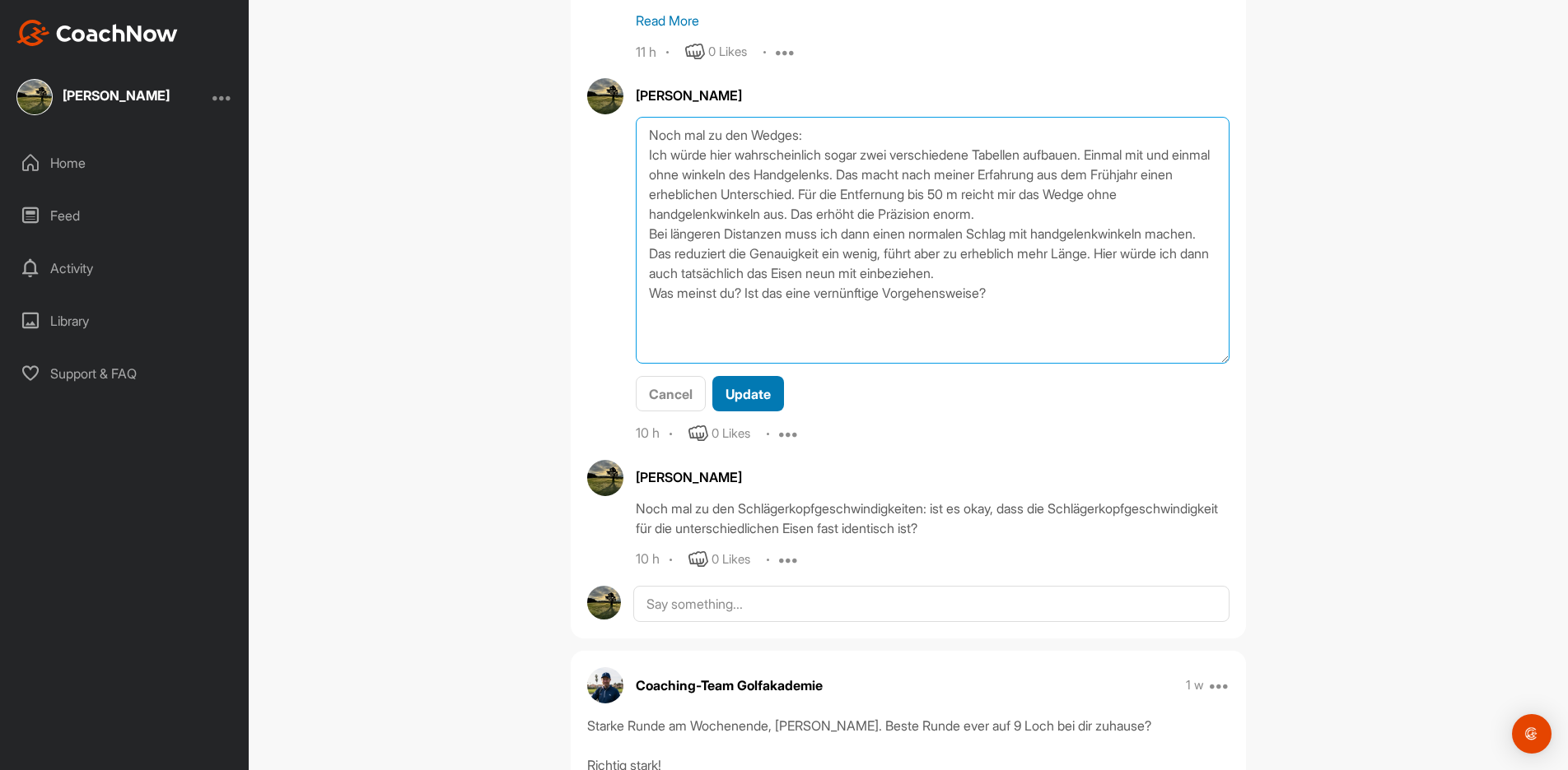
type textarea "Noch mal zu den Wedges: Ich würde hier wahrscheinlich sogar zwei verschiedene T…"
click at [755, 386] on span "Update" at bounding box center [748, 394] width 45 height 17
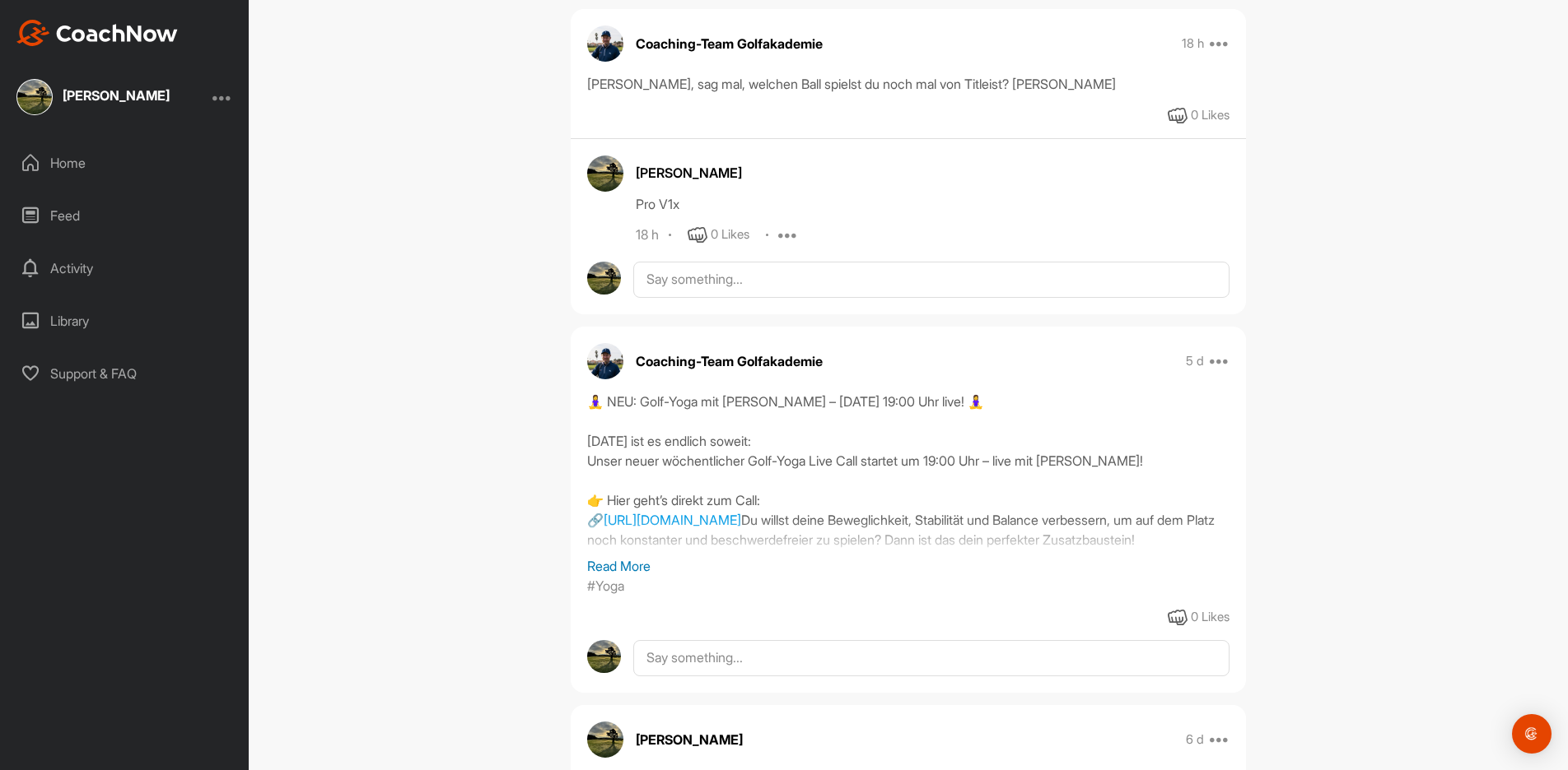
scroll to position [947, 0]
